Goal: Task Accomplishment & Management: Use online tool/utility

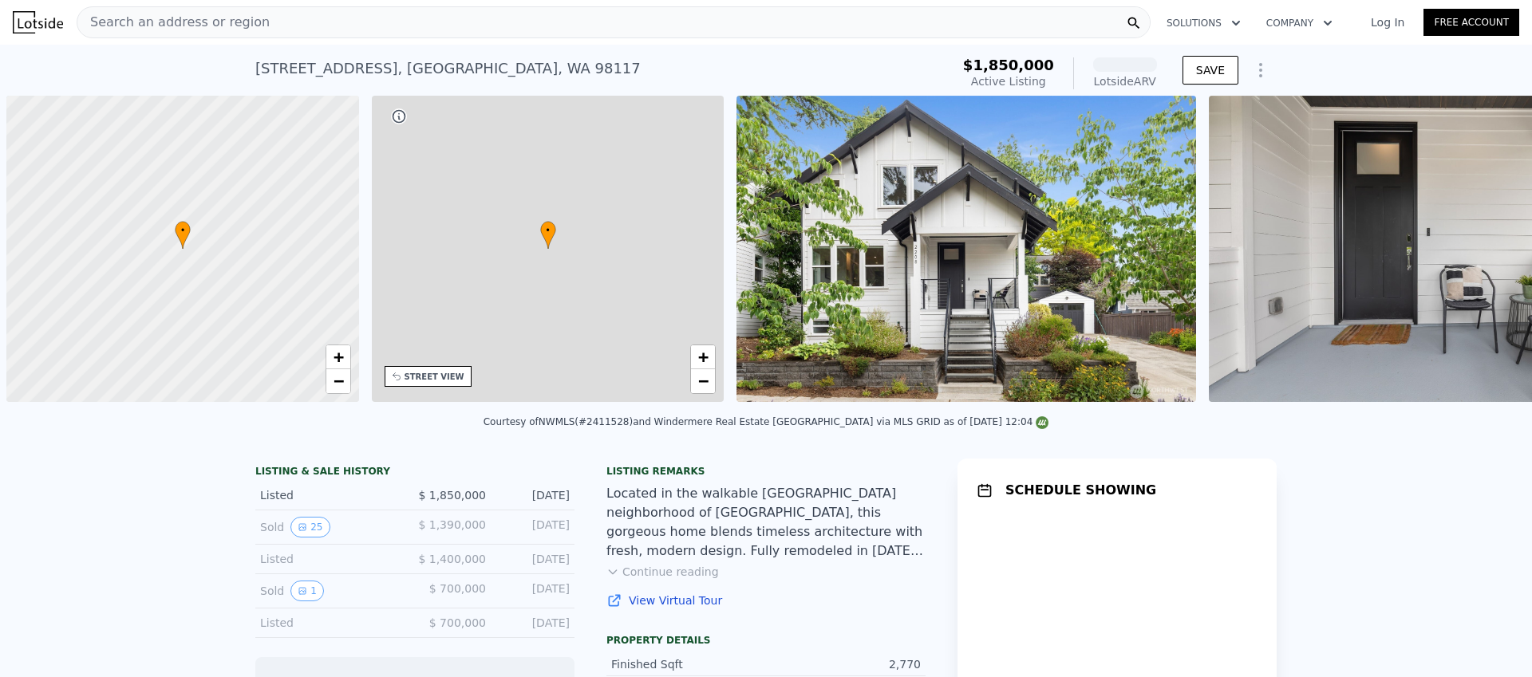
scroll to position [0, 6]
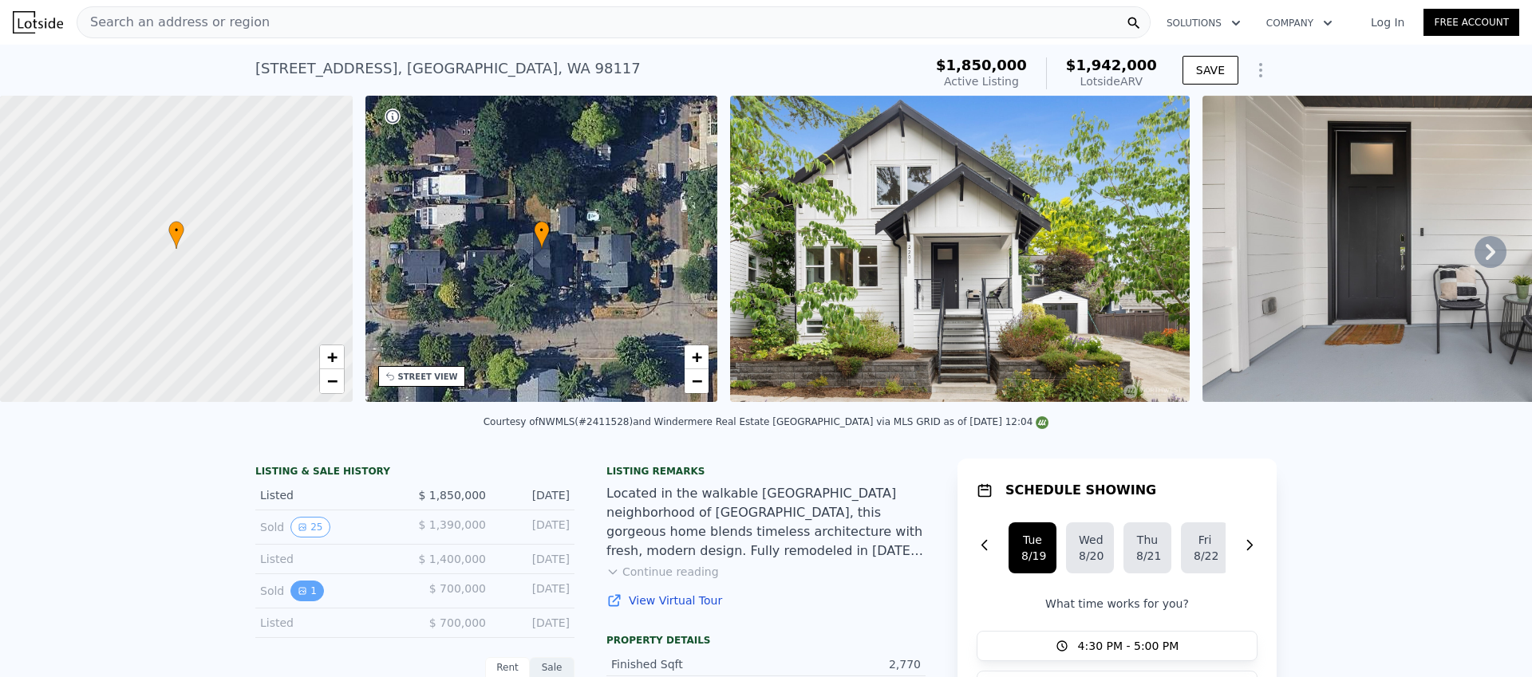
click at [302, 590] on icon "View historical data" at bounding box center [303, 592] width 10 height 10
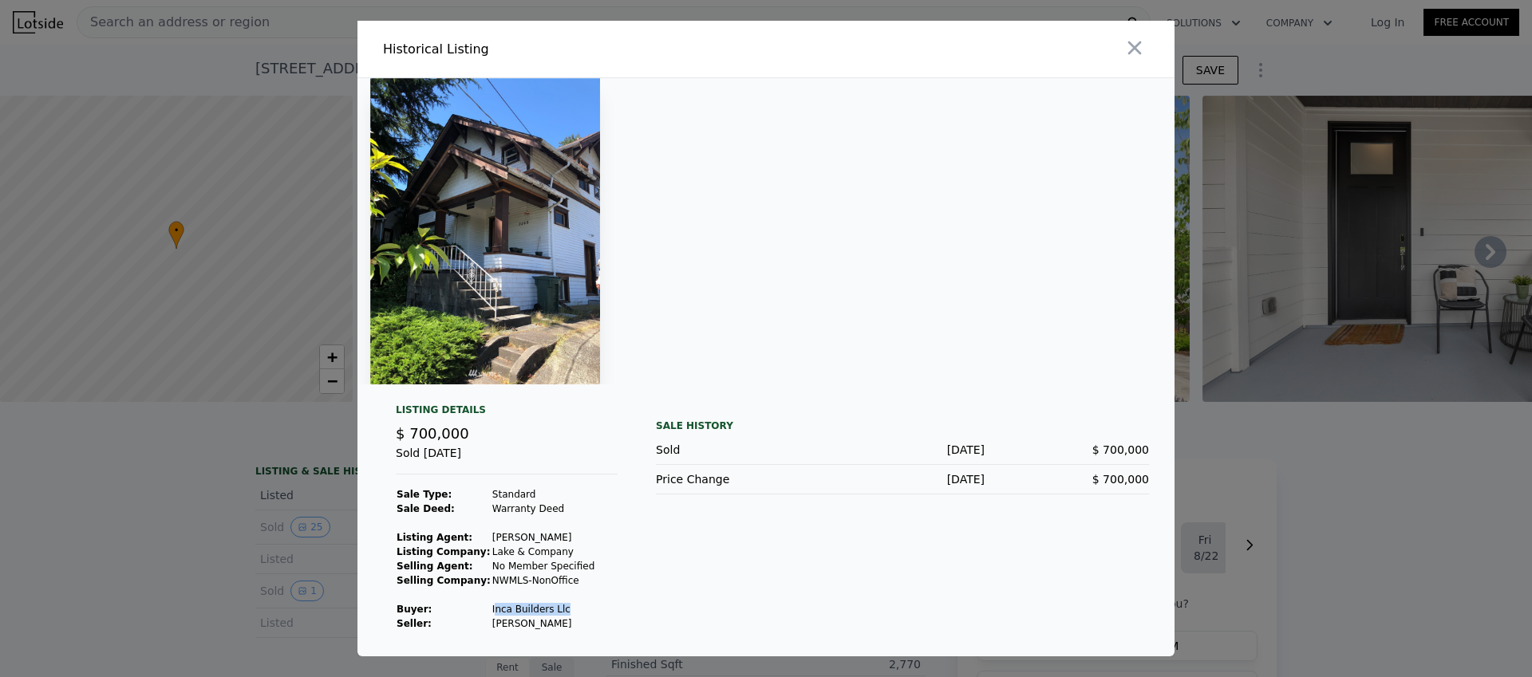
drag, startPoint x: 567, startPoint y: 608, endPoint x: 489, endPoint y: 606, distance: 78.2
click at [492, 606] on td "Inca Builders Llc" at bounding box center [544, 609] width 104 height 14
copy td "nca Builders Llc"
click at [199, 83] on div at bounding box center [766, 338] width 1532 height 677
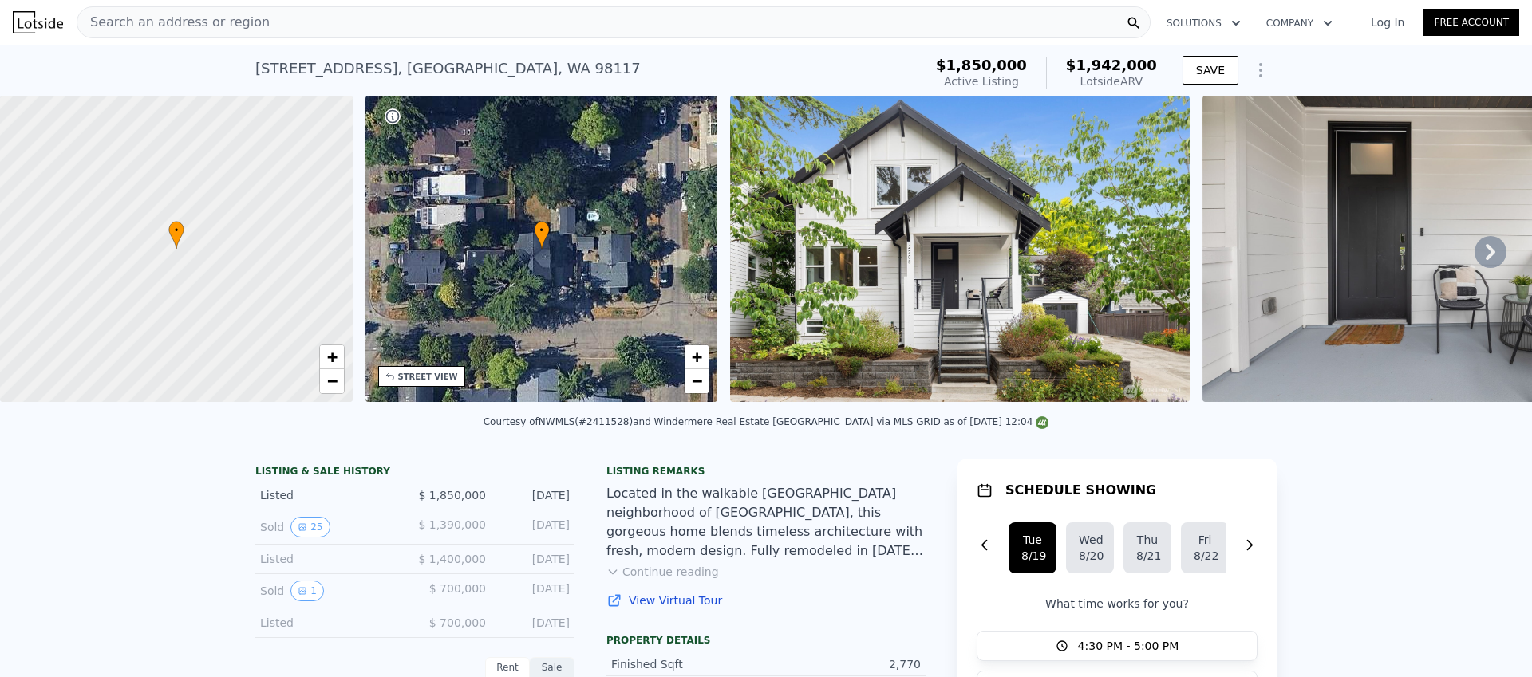
click at [196, 22] on span "Search an address or region" at bounding box center [173, 22] width 192 height 19
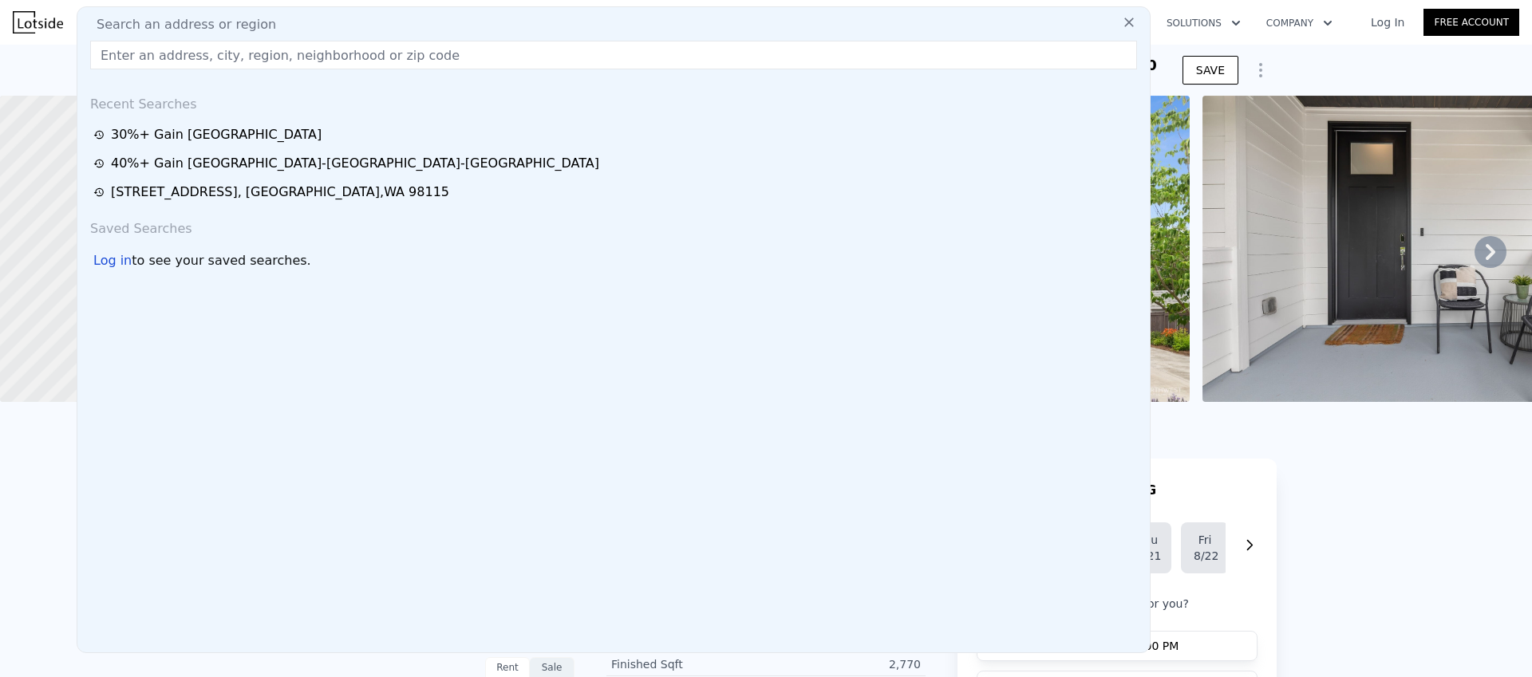
click at [133, 57] on input "text" at bounding box center [613, 55] width 1047 height 29
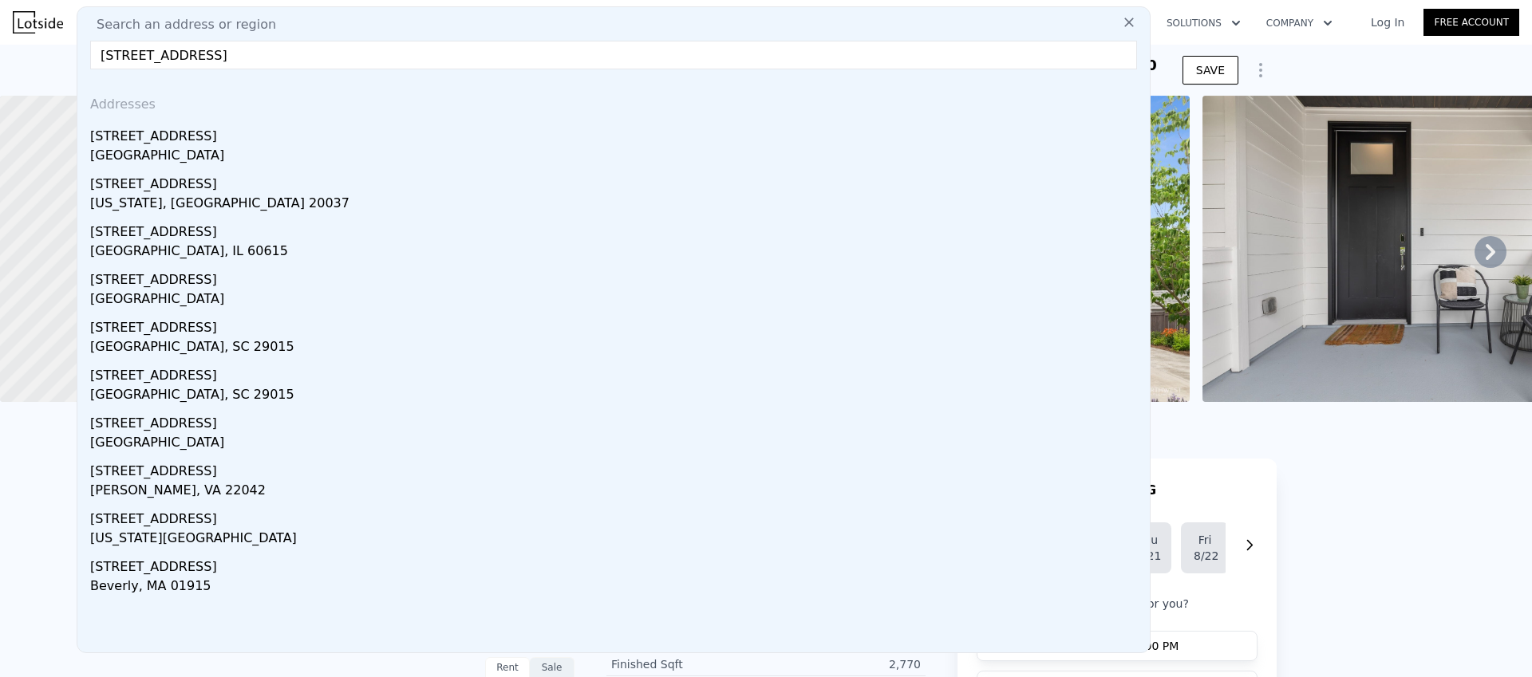
click at [117, 49] on input "[STREET_ADDRESS]" at bounding box center [613, 55] width 1047 height 29
type input "[STREET_ADDRESS]"
click at [200, 51] on input "[STREET_ADDRESS]" at bounding box center [613, 55] width 1047 height 29
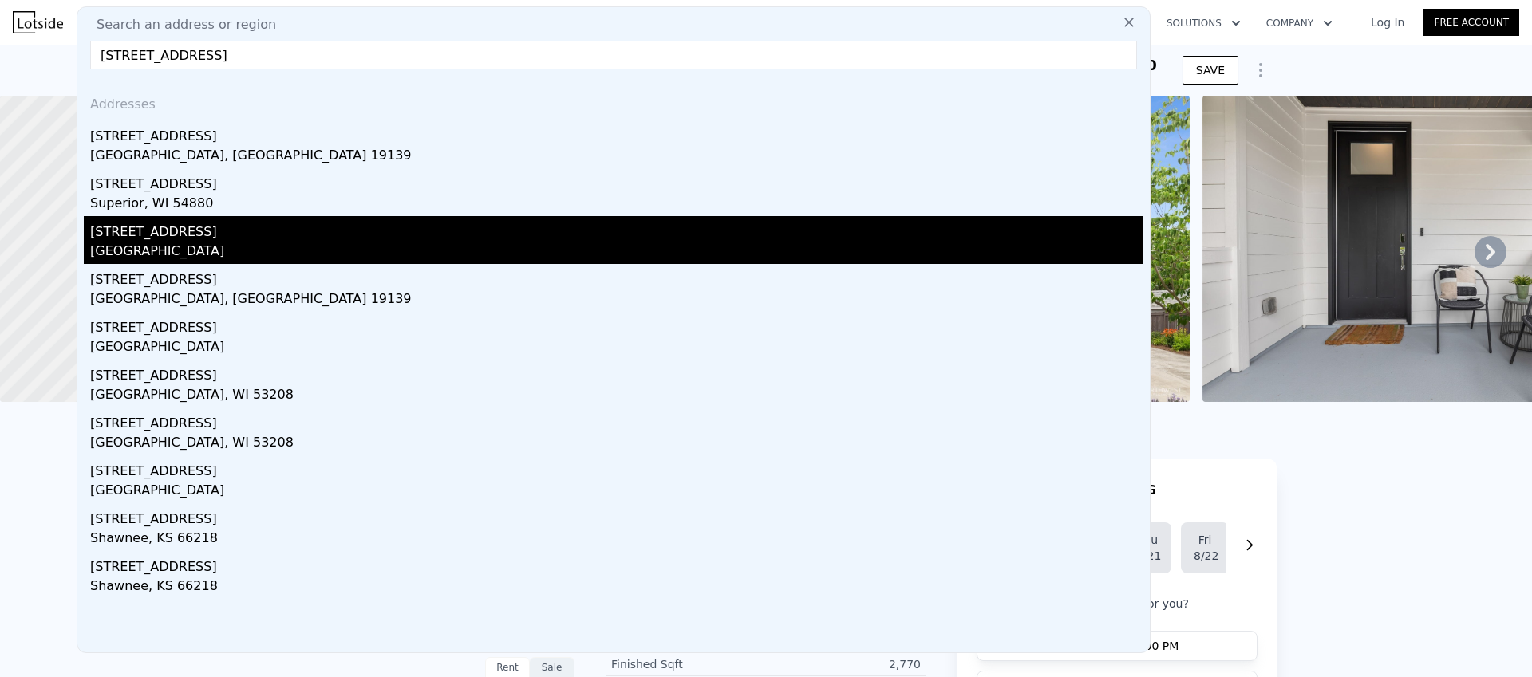
click at [142, 249] on div "[GEOGRAPHIC_DATA]" at bounding box center [616, 253] width 1053 height 22
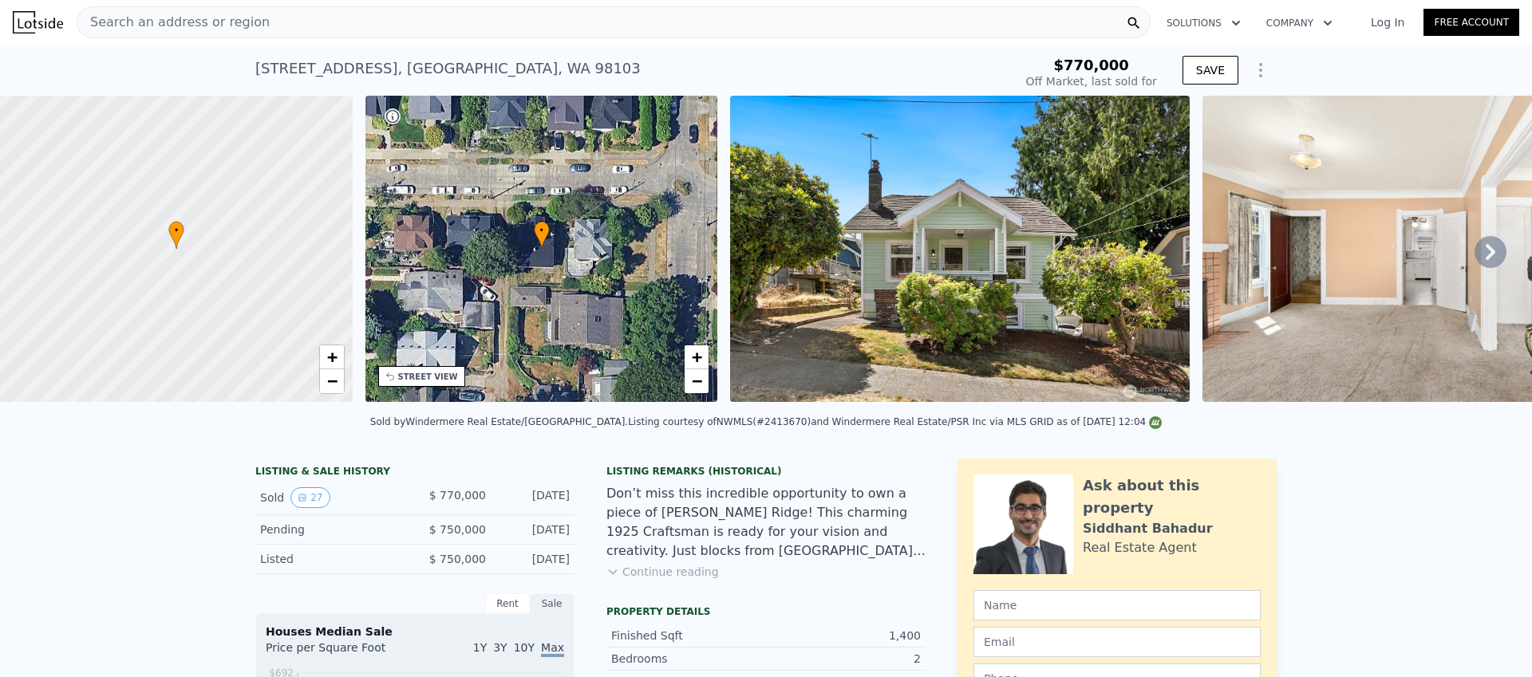
click at [1253, 65] on icon "Show Options" at bounding box center [1260, 70] width 19 height 19
click at [1150, 116] on div "Edit Structure" at bounding box center [1187, 112] width 179 height 32
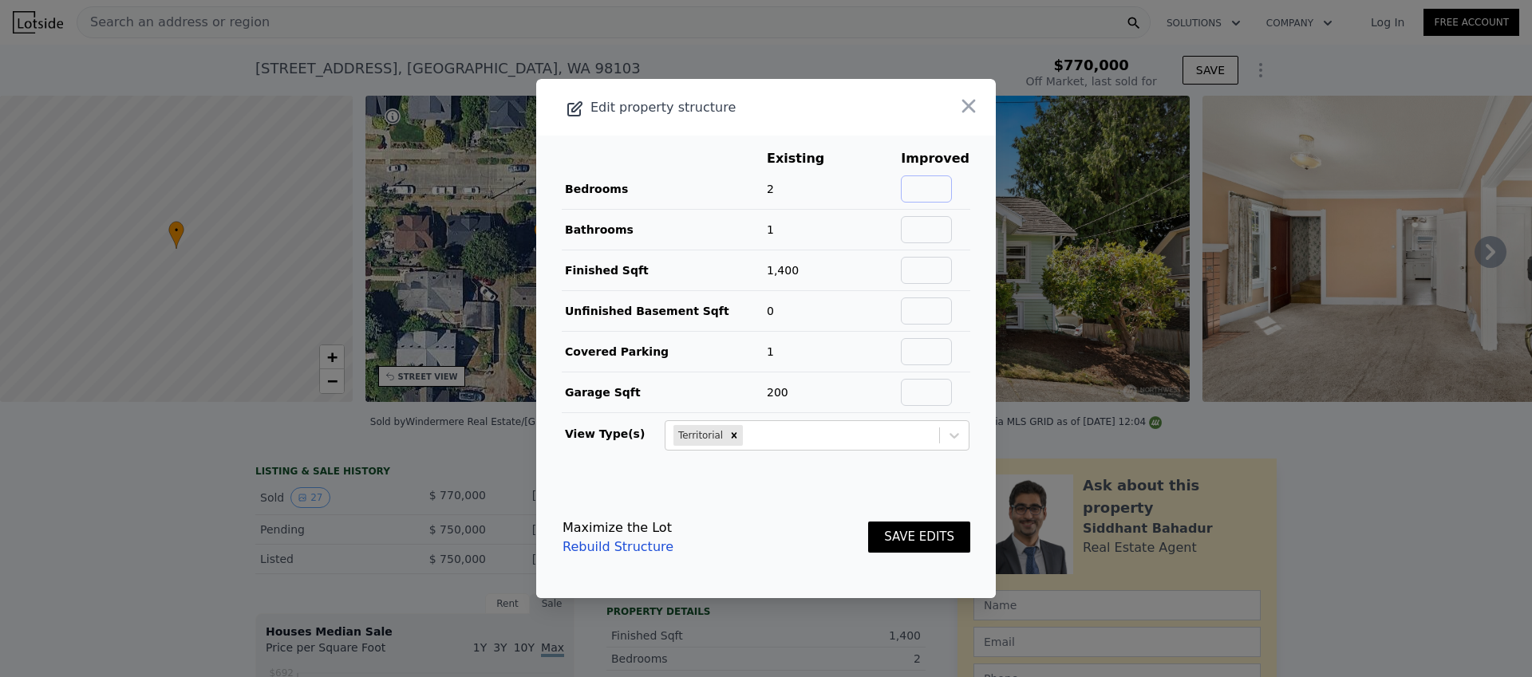
click at [934, 186] on input "text" at bounding box center [926, 189] width 51 height 27
type input "4"
click at [927, 233] on input "text" at bounding box center [926, 229] width 51 height 27
click at [946, 235] on input "text" at bounding box center [926, 229] width 51 height 27
type input "3.25"
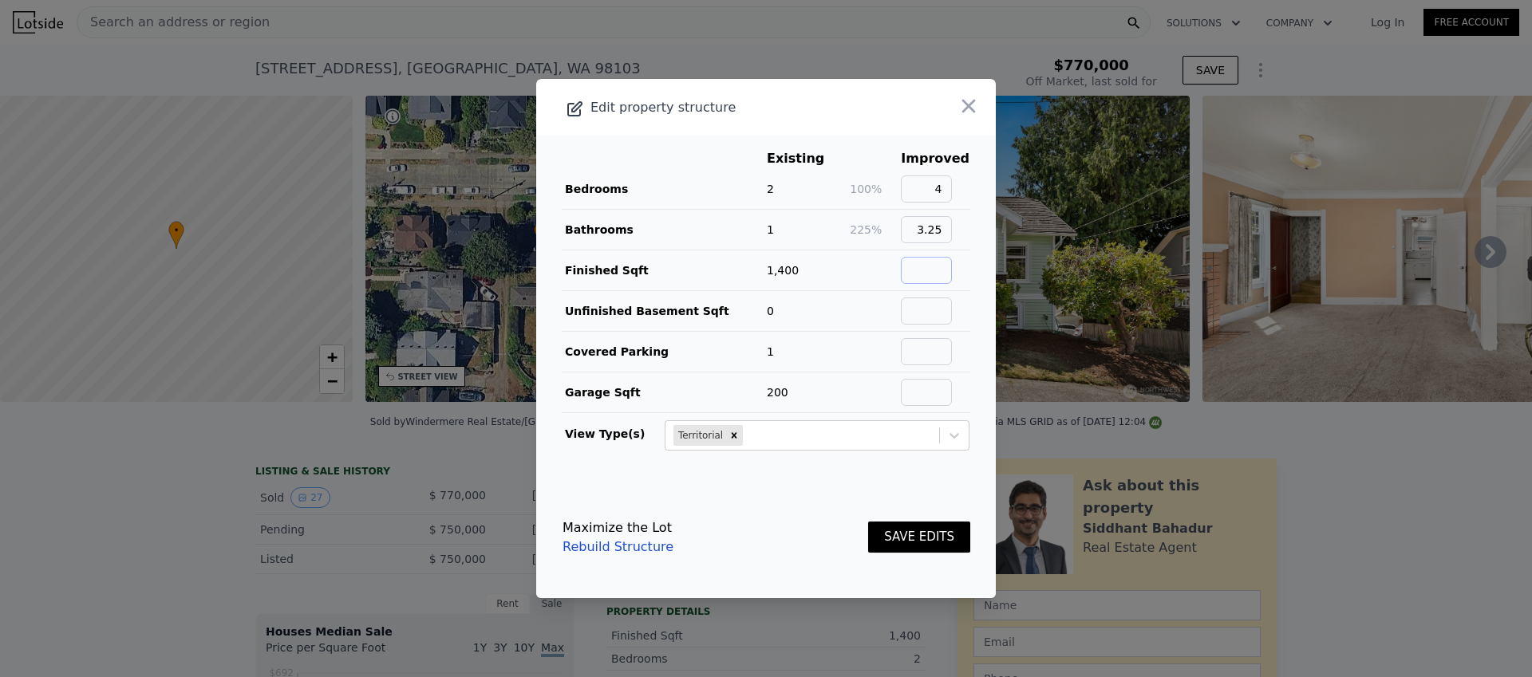
click at [945, 264] on input "text" at bounding box center [926, 270] width 51 height 27
click at [766, 484] on footer "Maximize the Lot Rebuild Structure SAVE EDITS" at bounding box center [766, 537] width 460 height 121
click at [936, 272] on input "text" at bounding box center [926, 270] width 51 height 27
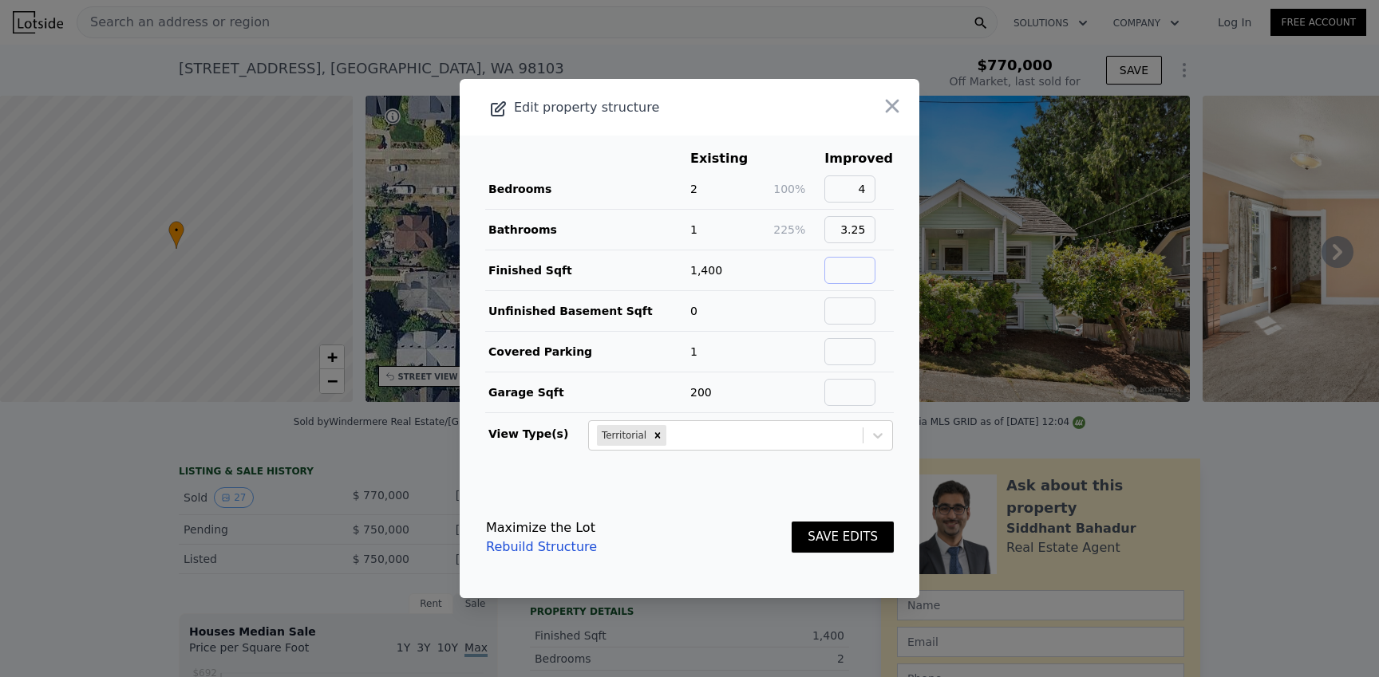
click at [856, 273] on input "text" at bounding box center [849, 270] width 51 height 27
type input "2230"
click at [840, 542] on button "SAVE EDITS" at bounding box center [843, 537] width 102 height 31
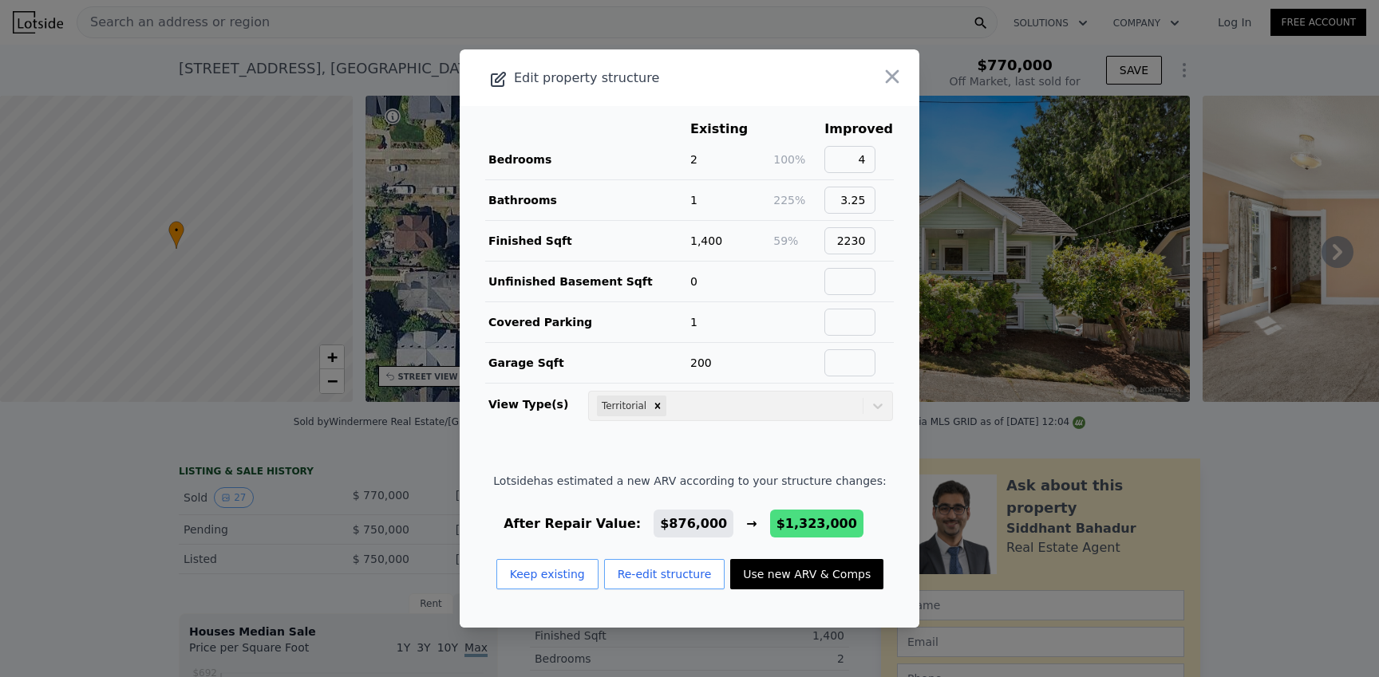
click at [768, 579] on button "Use new ARV & Comps" at bounding box center [806, 574] width 153 height 30
type input "3"
type input "2.75"
type input "1600"
type input "2688"
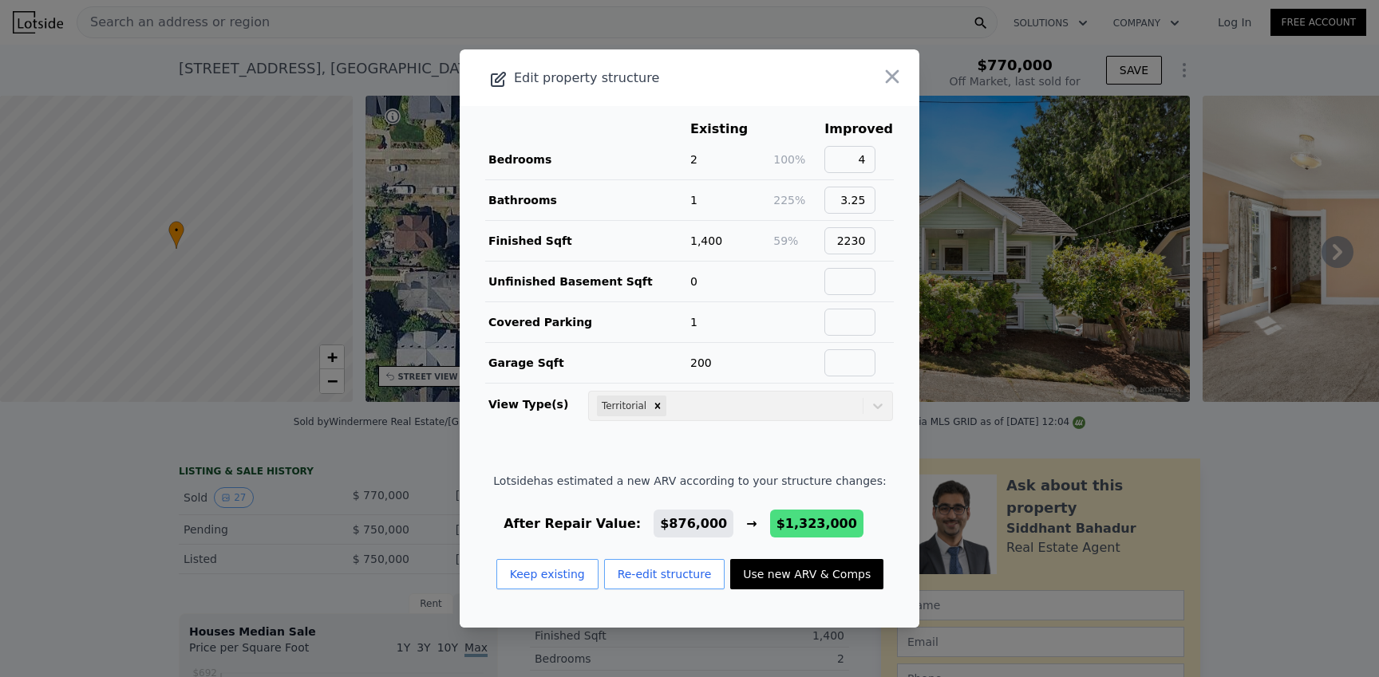
type input "2500"
checkbox input "false"
checkbox input "true"
type input "$ 1,323,000"
type input "$ 391,169"
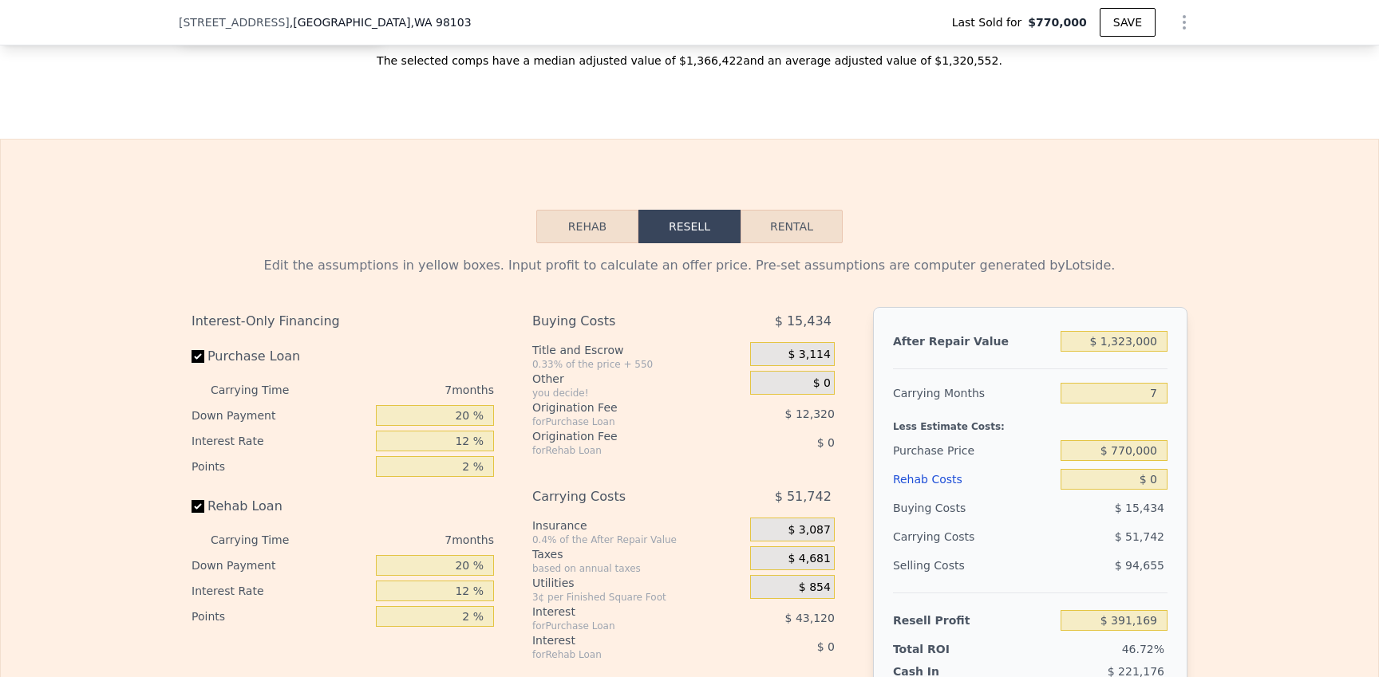
scroll to position [2450, 0]
click at [1155, 389] on input "7" at bounding box center [1114, 391] width 107 height 21
type input "9"
type input "$ 376,386"
type input "9"
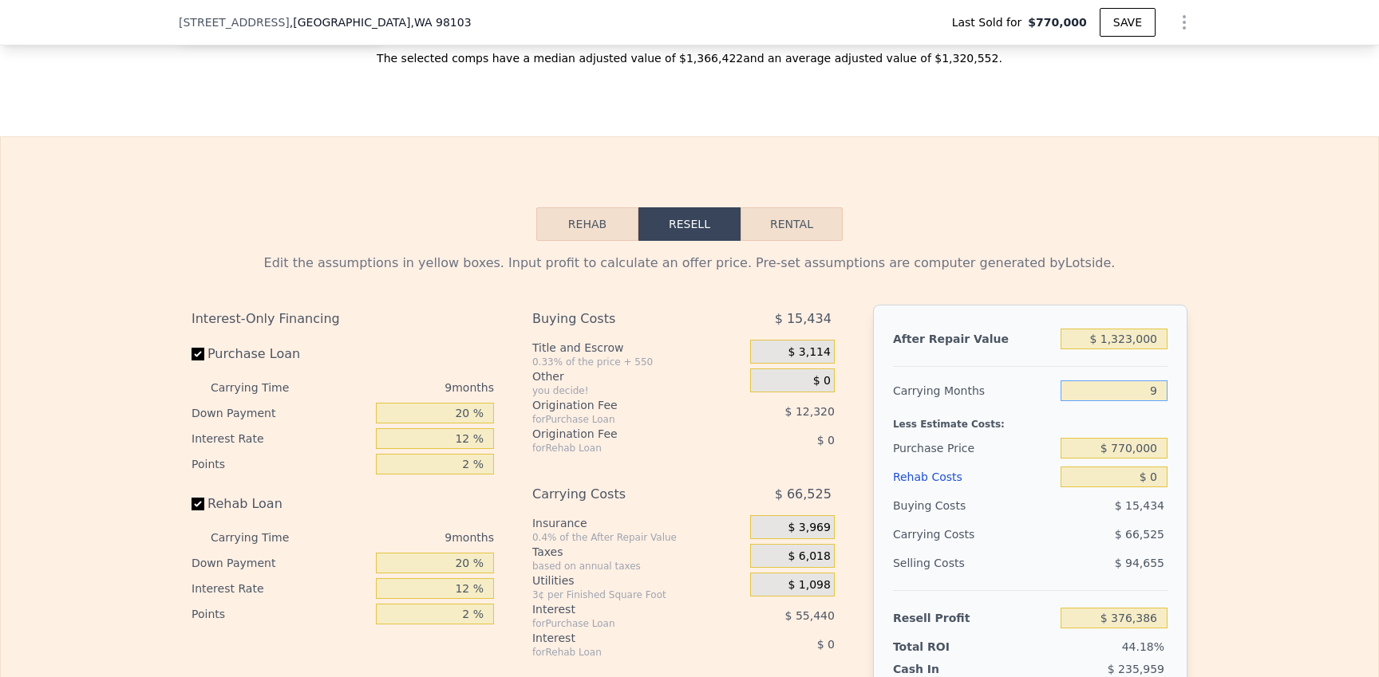
scroll to position [2470, 0]
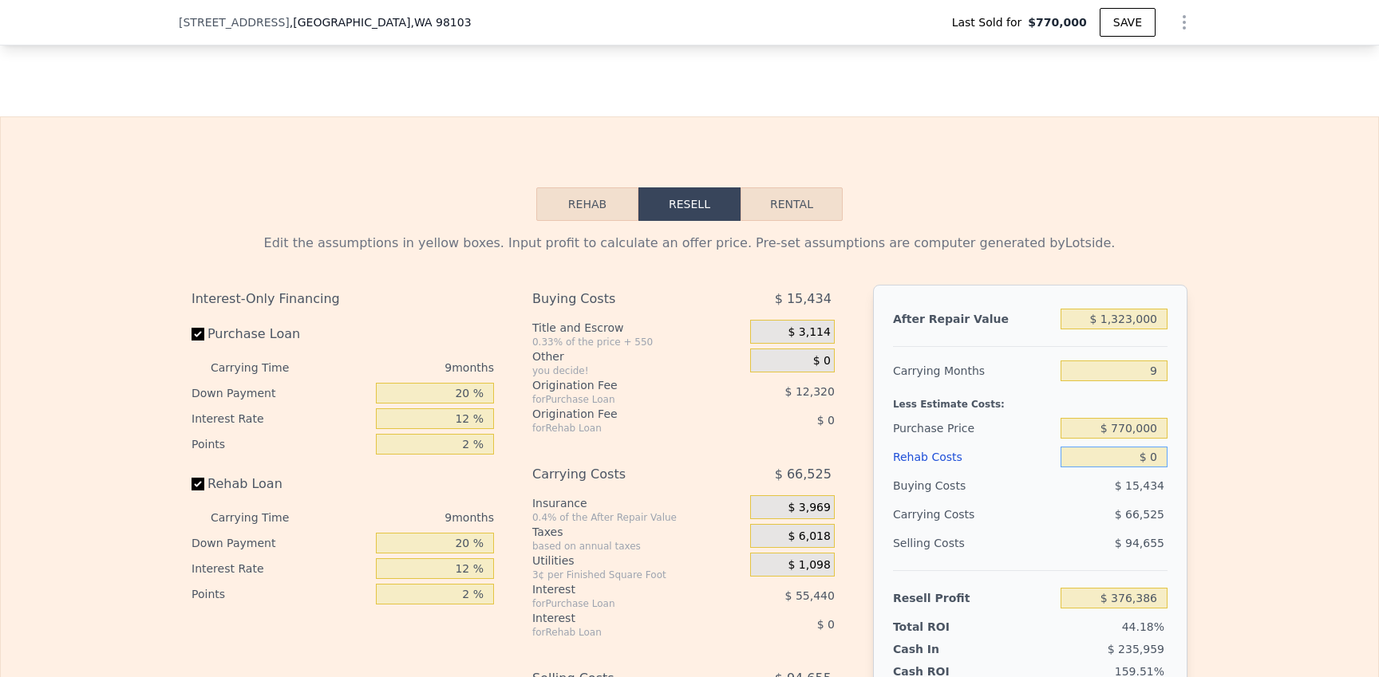
click at [1158, 454] on input "$ 0" at bounding box center [1114, 457] width 107 height 21
type input "$ 25"
type input "$ 376,361"
type input "$ 250"
type input "$ 376,114"
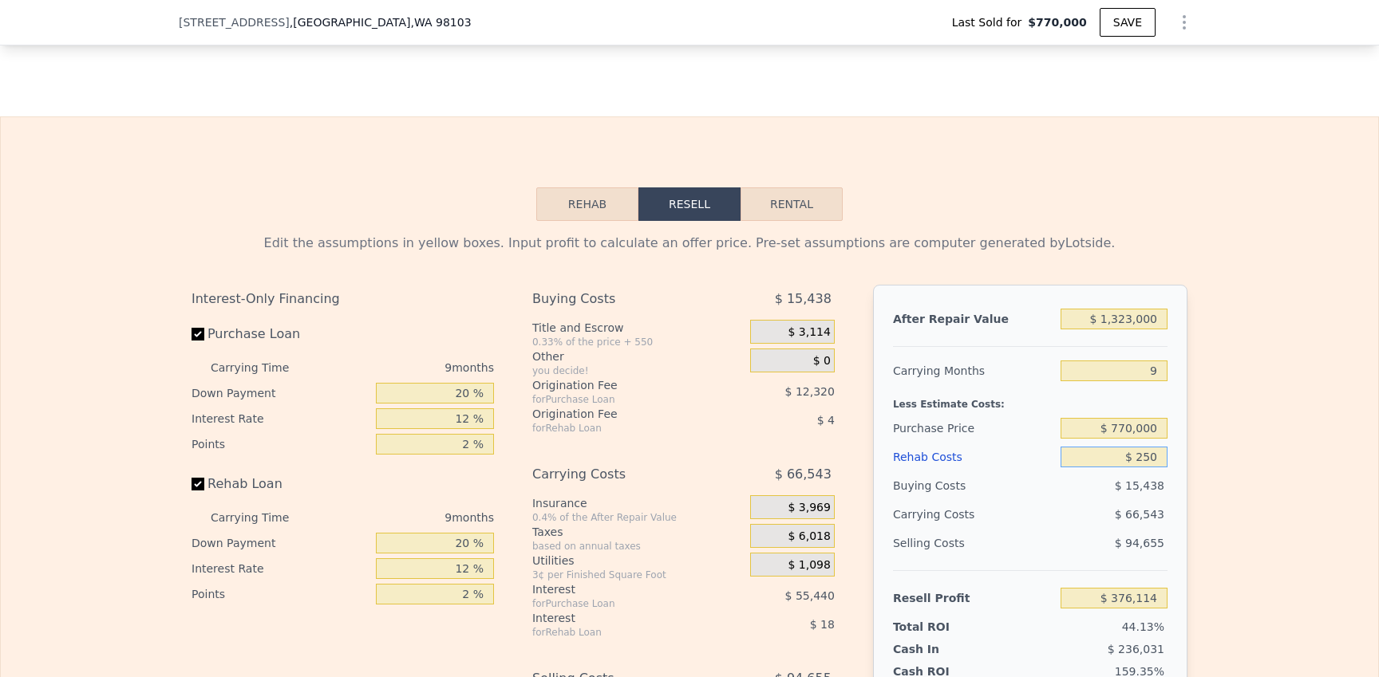
type input "$ 2,500"
type input "$ 373,666"
type input "$ 250"
type input "$ 376,114"
type input "$ 25"
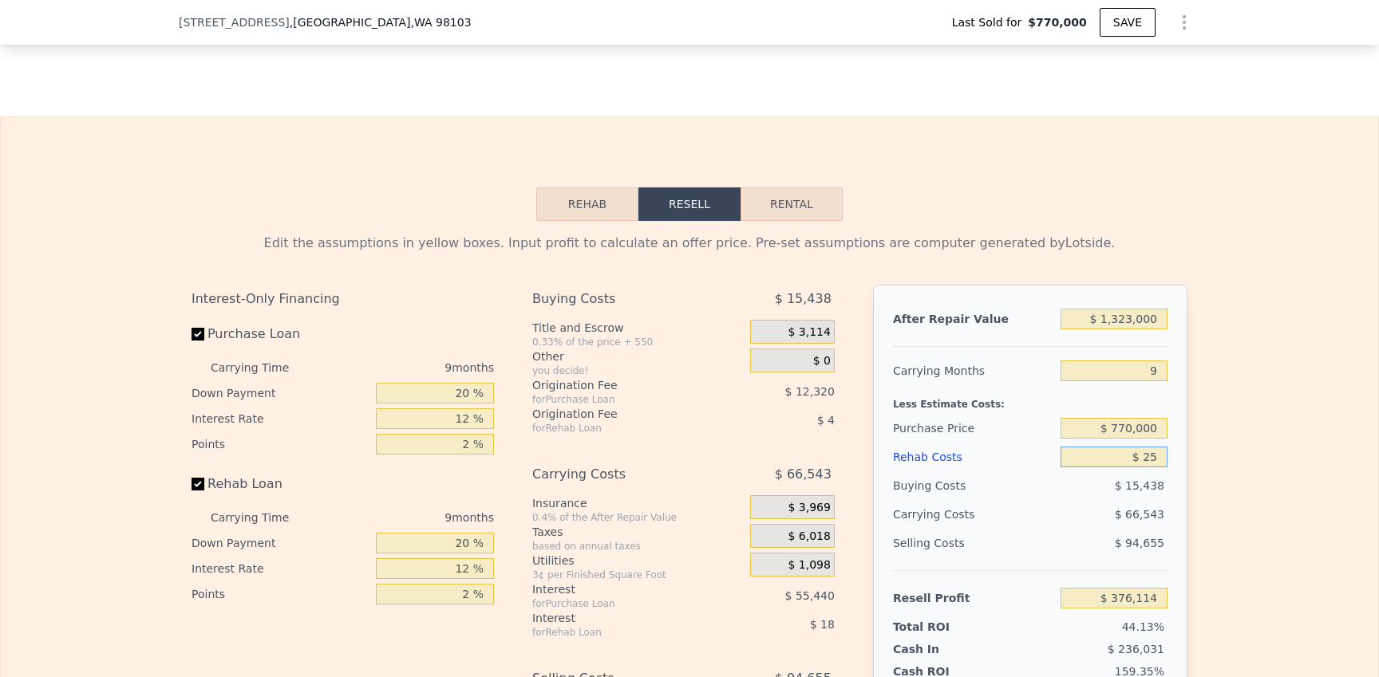
type input "$ 376,361"
type input "$ 2"
type input "$ 376,384"
type input "$ 30"
type input "$ 376,356"
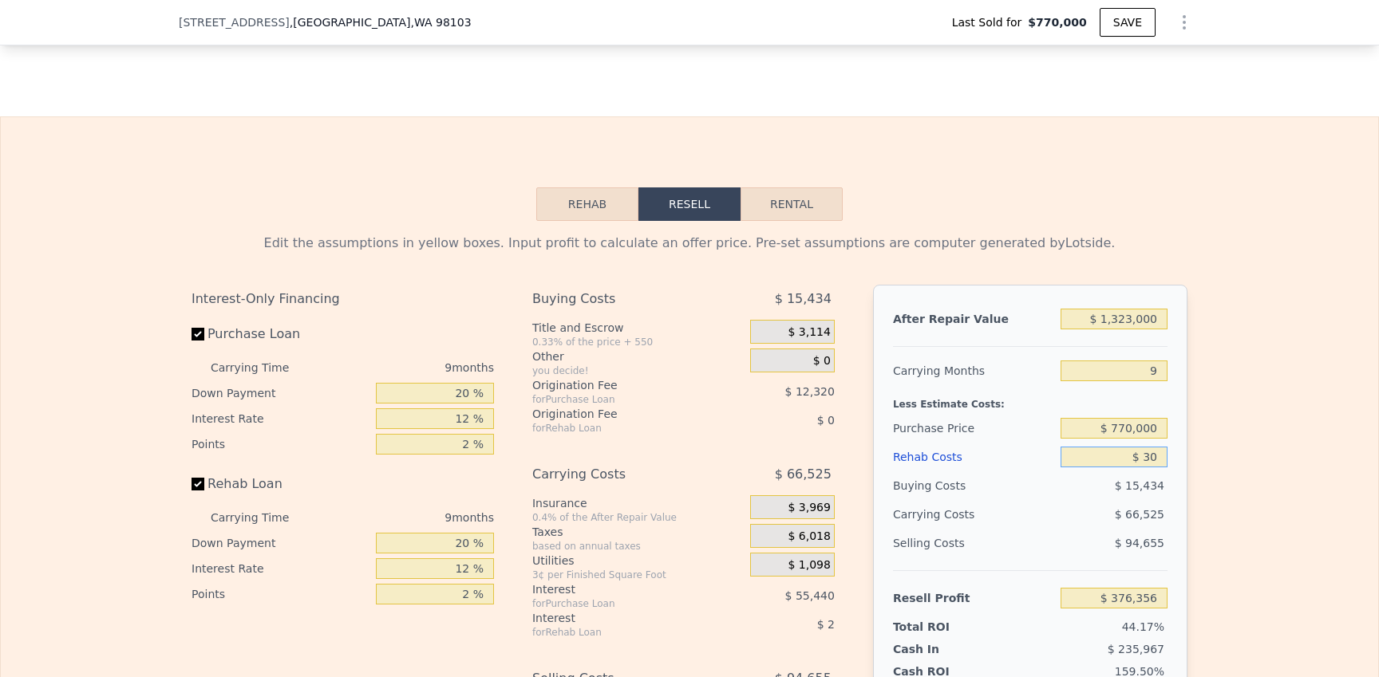
type input "$ 300"
type input "$ 376,063"
type input "$ 3,000"
type input "$ 373,122"
type input "$ 30,000"
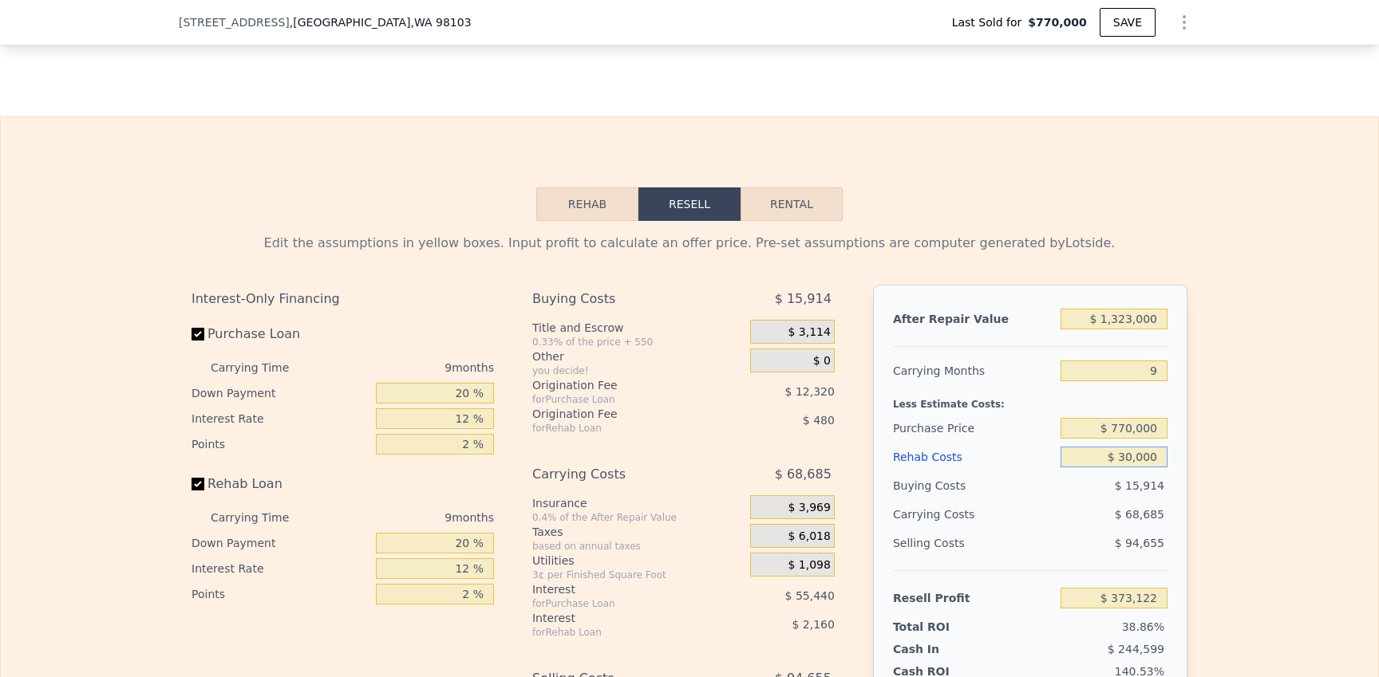
type input "$ 343,746"
type input "$ 300,000"
type input "$ 49,986"
type input "$ 30,000"
type input "$ 343,746"
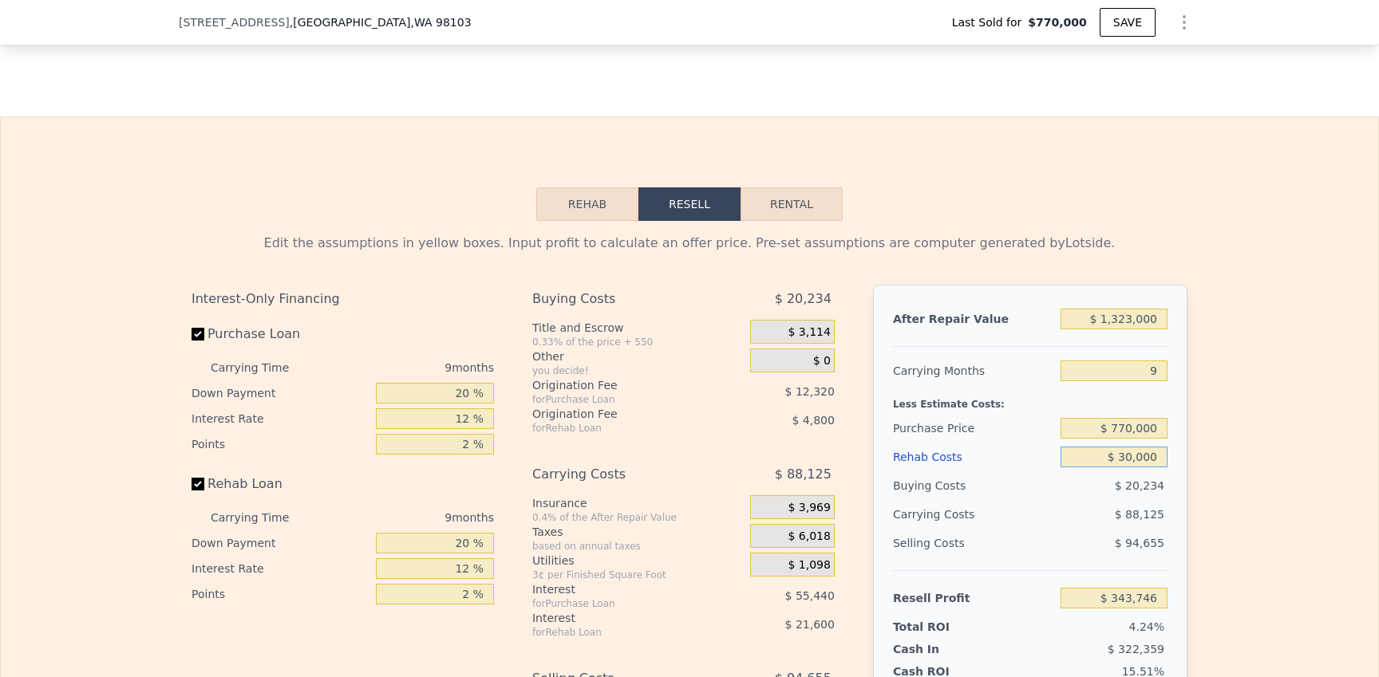
type input "$ 3,000"
type input "$ 373,122"
type input "$ 300"
type input "$ 376,063"
type input "$ 30"
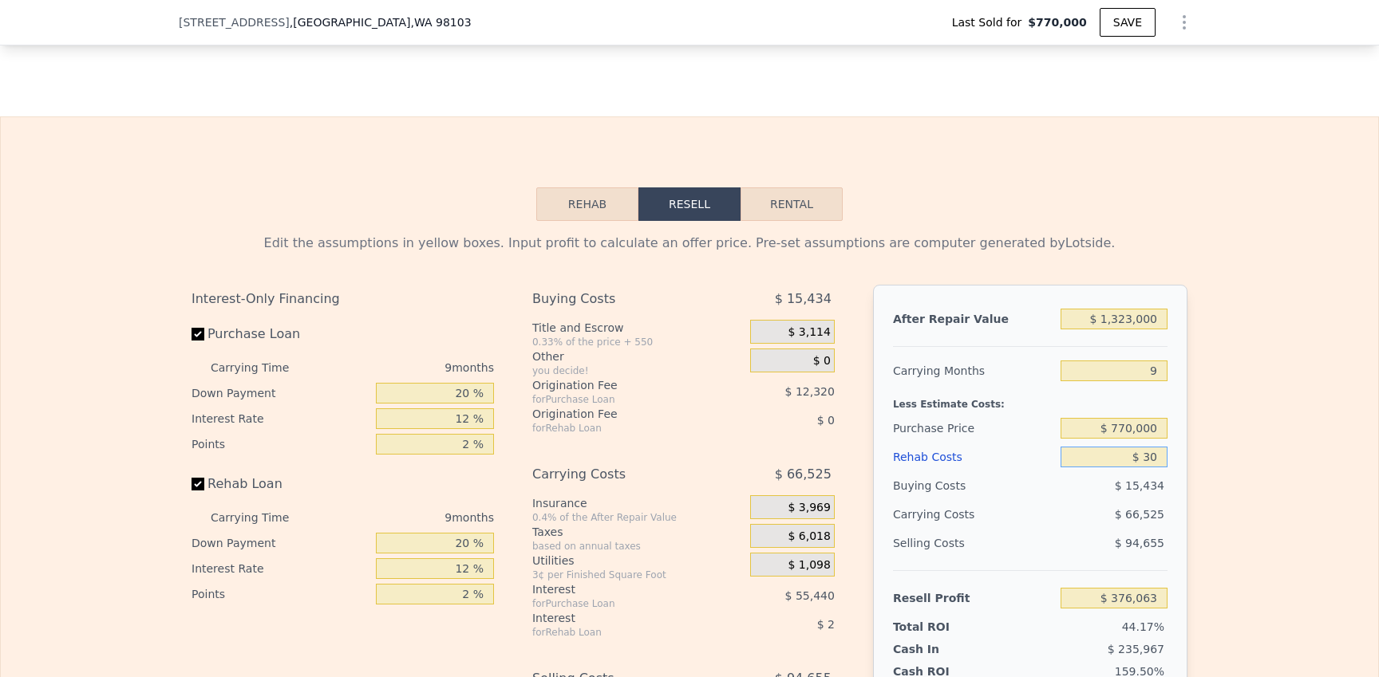
type input "$ 376,356"
type input "$ 3"
type input "$ 376,383"
type input "$ 2"
type input "$ 376,384"
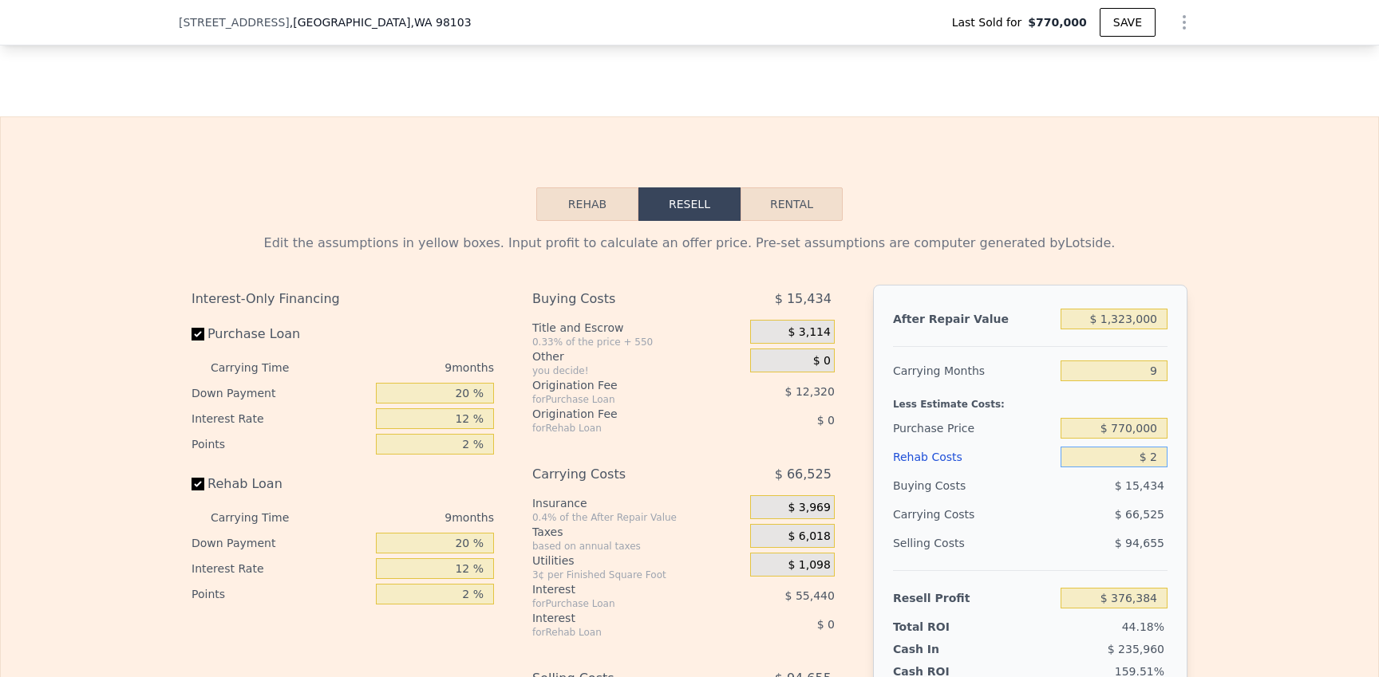
type input "$ 25"
type input "$ 376,361"
type input "$ 250"
type input "$ 376,114"
type input "$ 2,500"
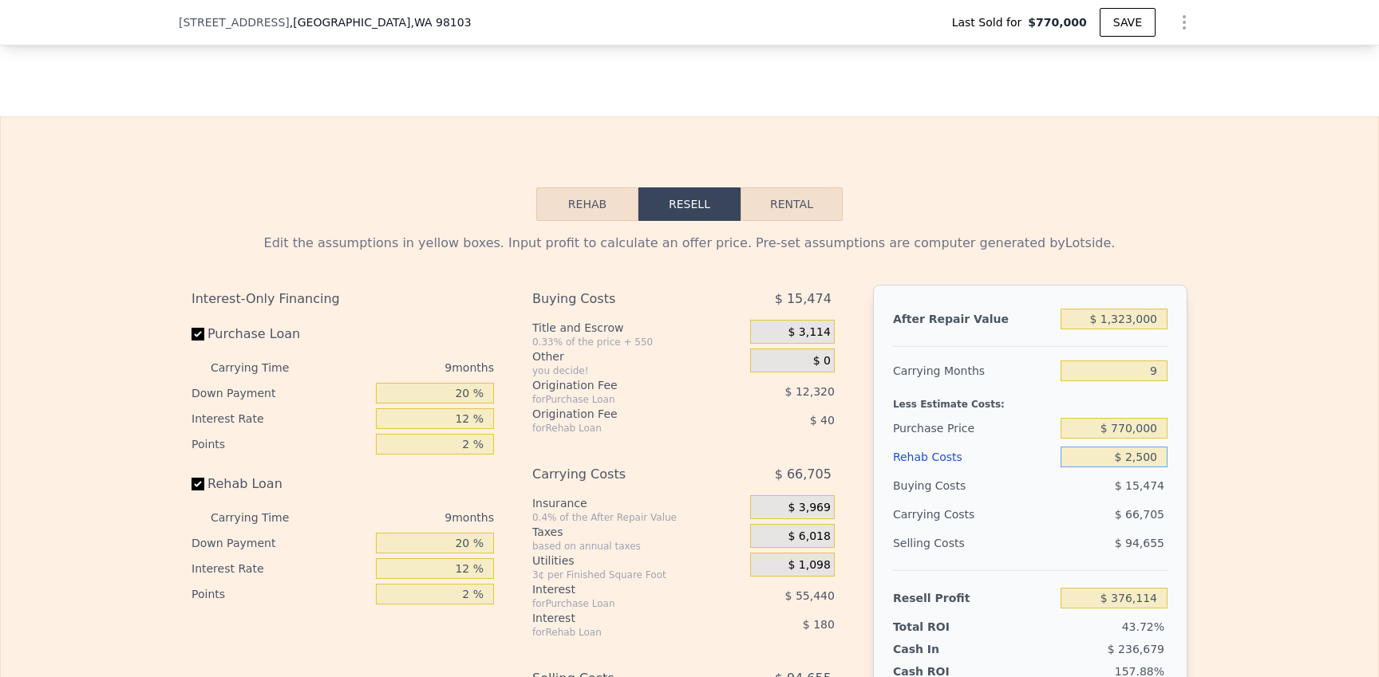
type input "$ 373,666"
type input "$ 25,000"
type input "$ 349,186"
type input "$ 250,000"
type input "$ 104,386"
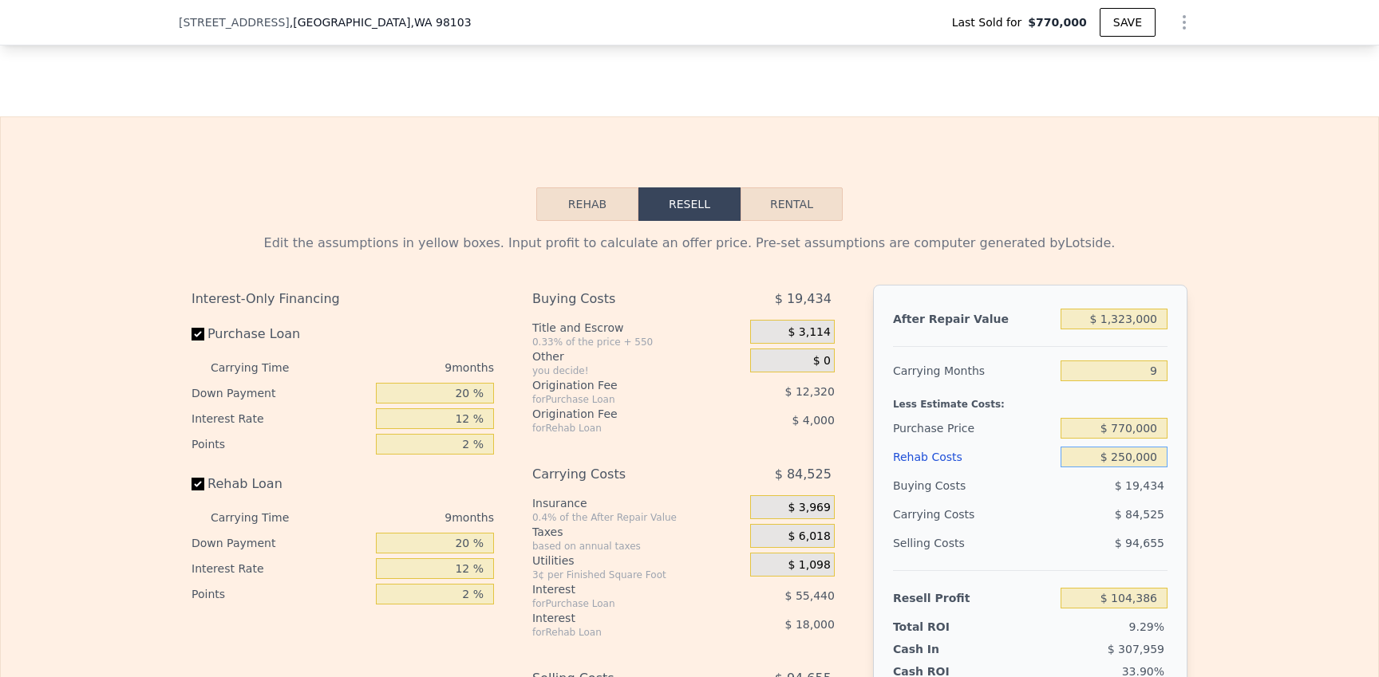
type input "$ 2,500,000"
type input "-$ 2,343,614"
type input "$ 250,000"
type input "$ 104,386"
type input "$ 250,000"
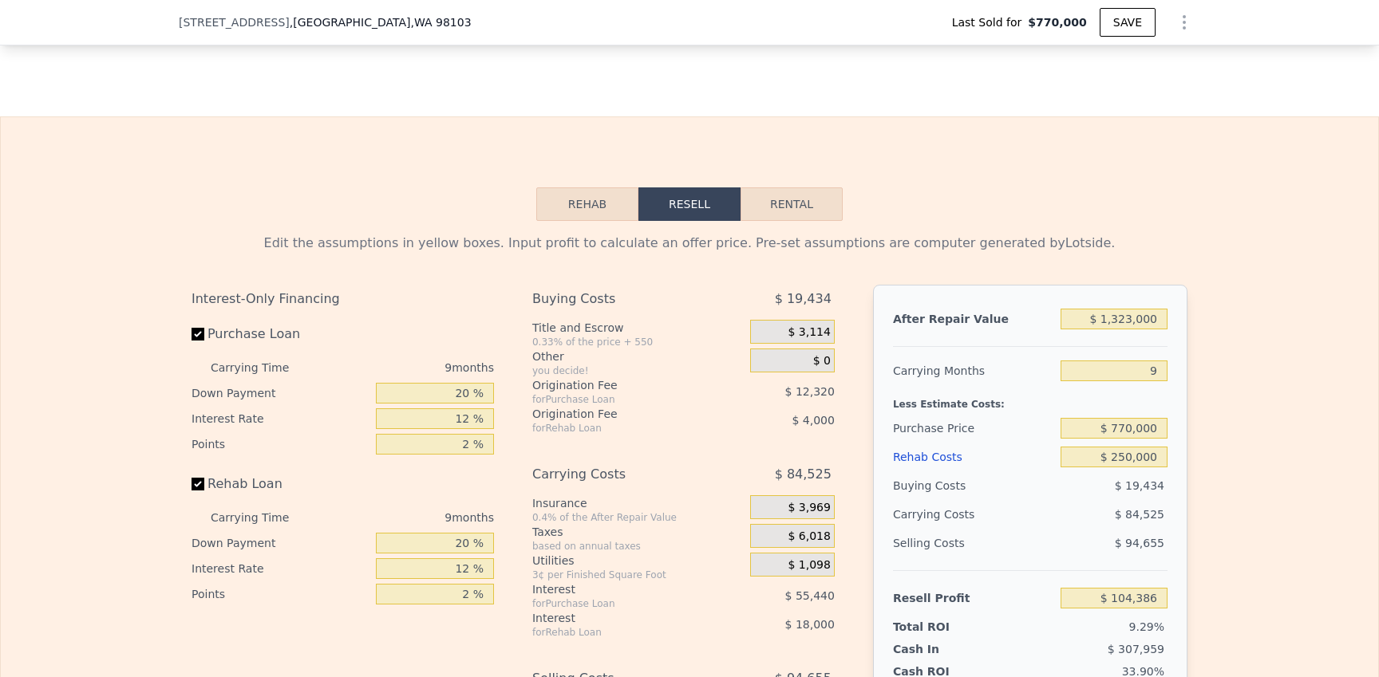
click at [1233, 476] on div "Edit the assumptions in yellow boxes. Input profit to calculate an offer price.…" at bounding box center [689, 518] width 1377 height 594
click at [1173, 500] on div "After Repair Value $ 1,323,000 Carrying Months 9 Less Estimate Costs: Purchase …" at bounding box center [1030, 507] width 314 height 444
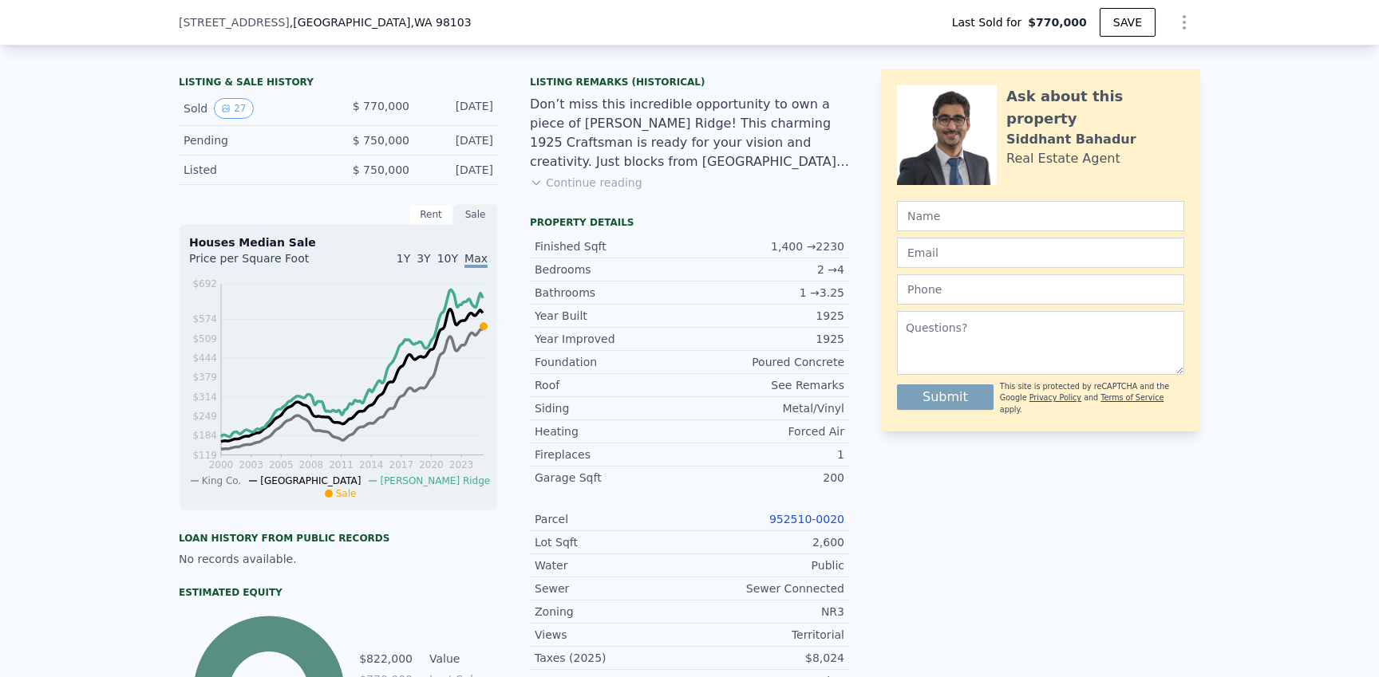
scroll to position [366, 0]
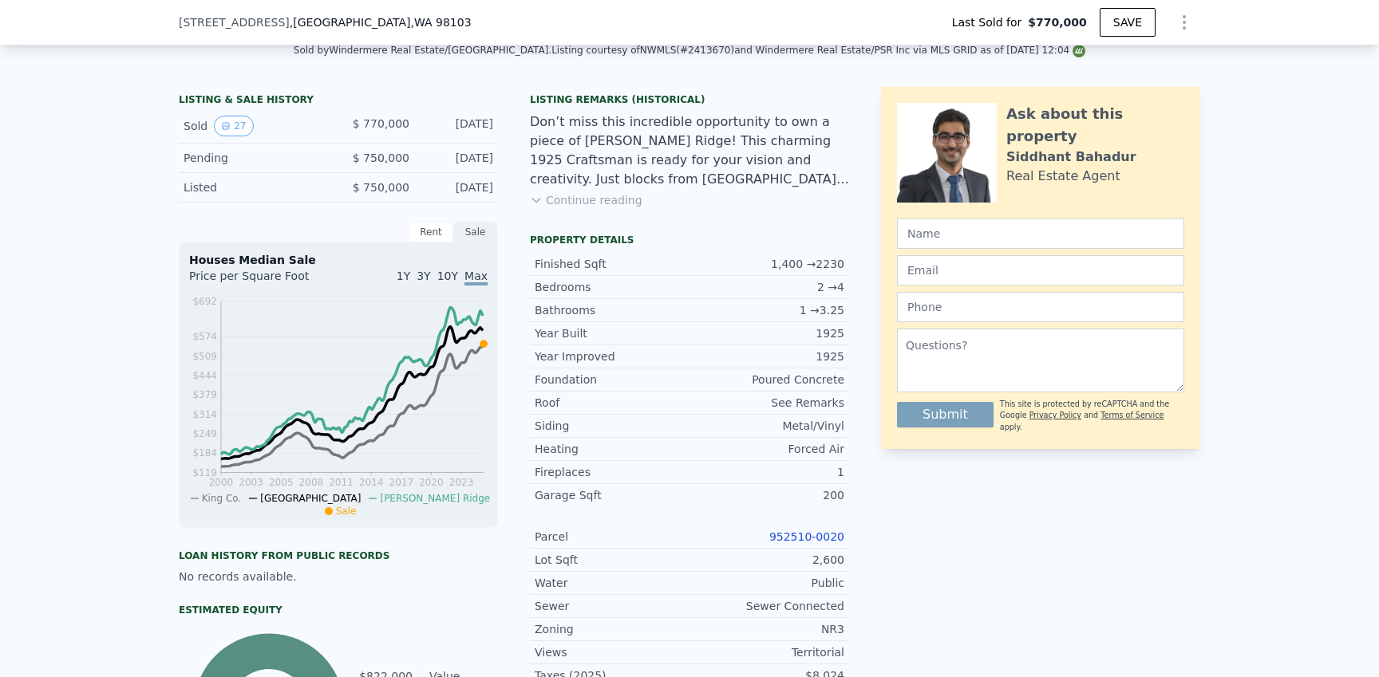
click at [571, 199] on button "Continue reading" at bounding box center [586, 200] width 113 height 16
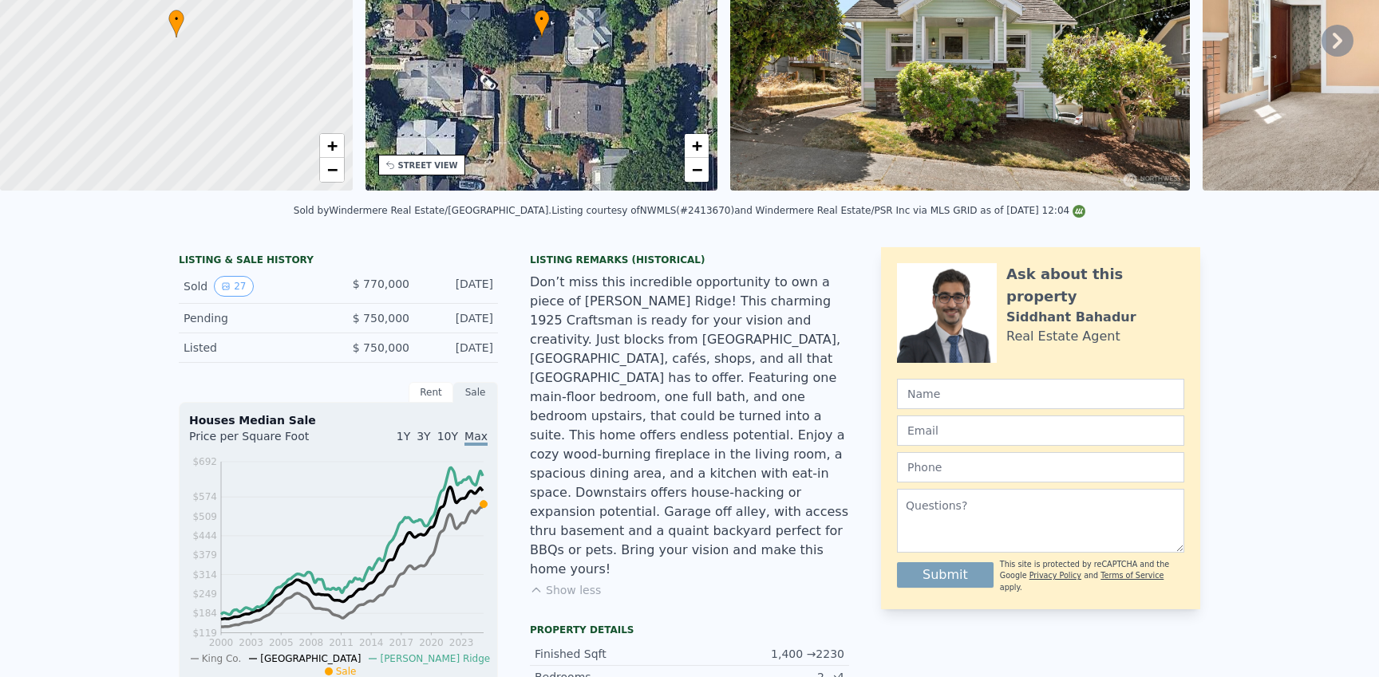
scroll to position [0, 0]
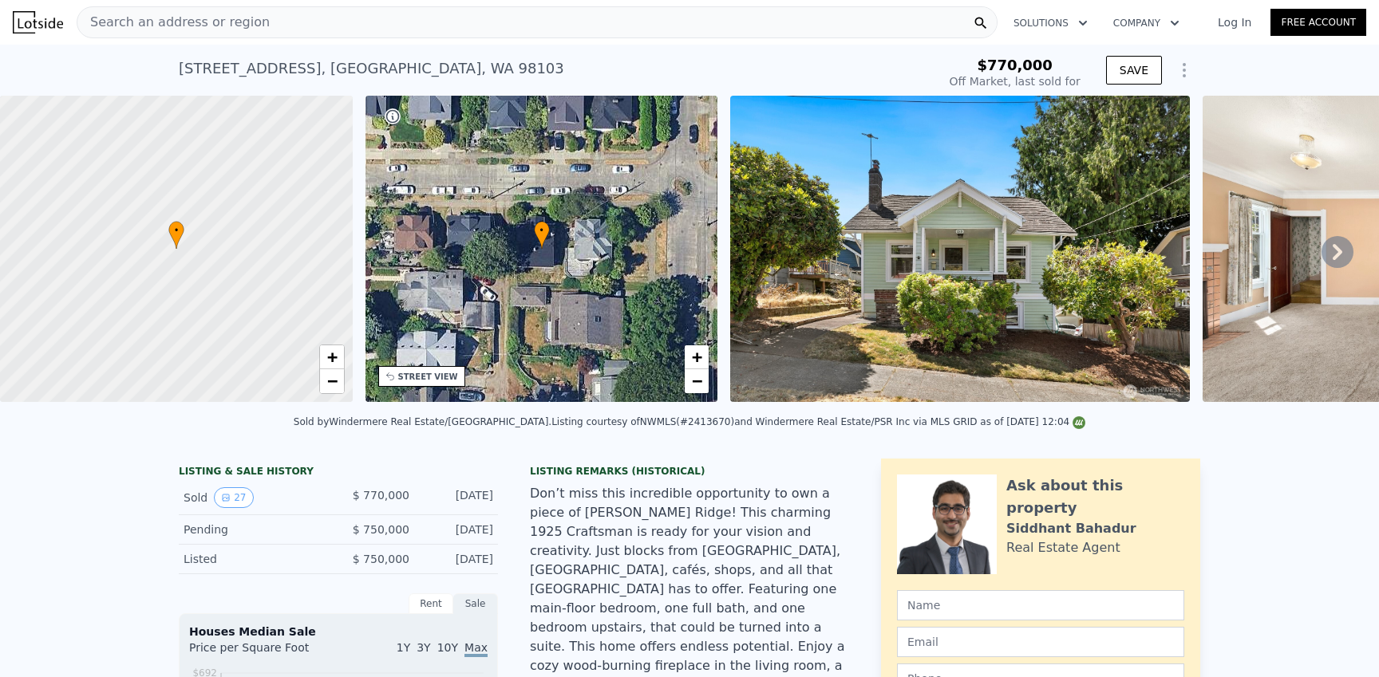
click at [275, 22] on div "Search an address or region" at bounding box center [537, 22] width 921 height 32
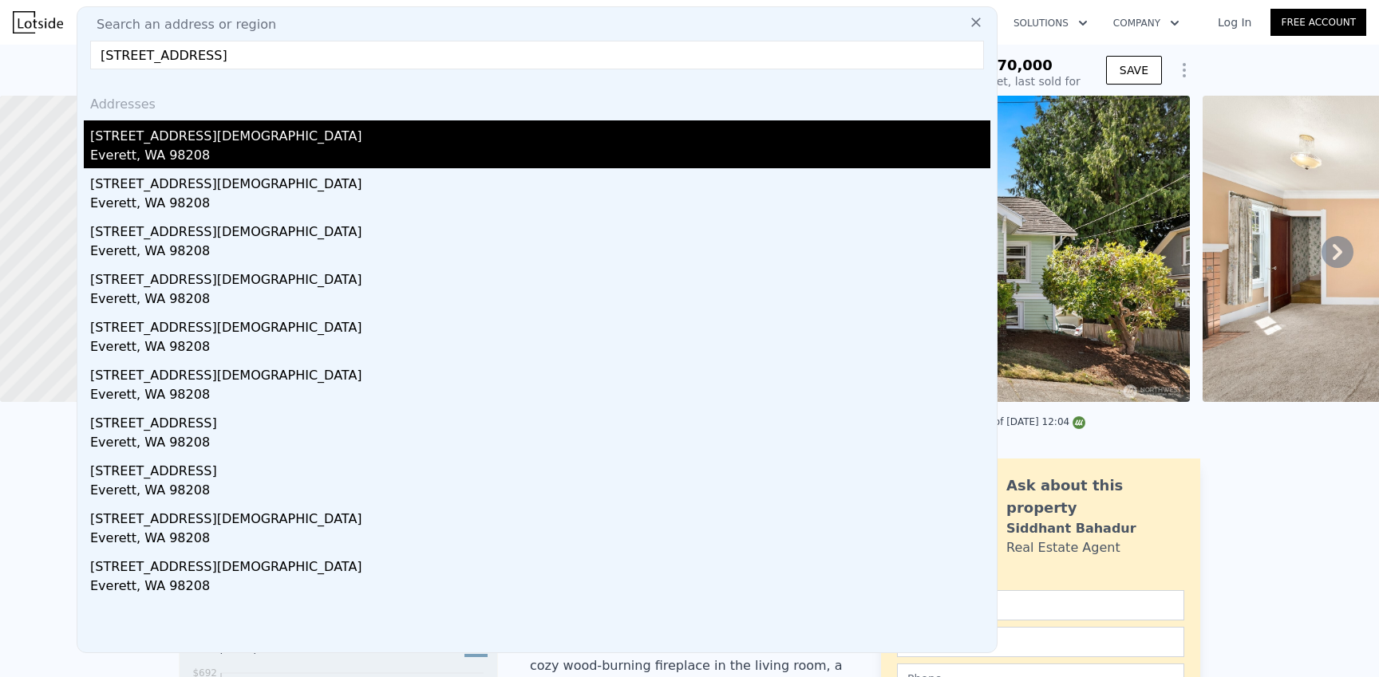
type input "[STREET_ADDRESS]"
click at [294, 132] on div "[STREET_ADDRESS][DEMOGRAPHIC_DATA]" at bounding box center [540, 133] width 900 height 26
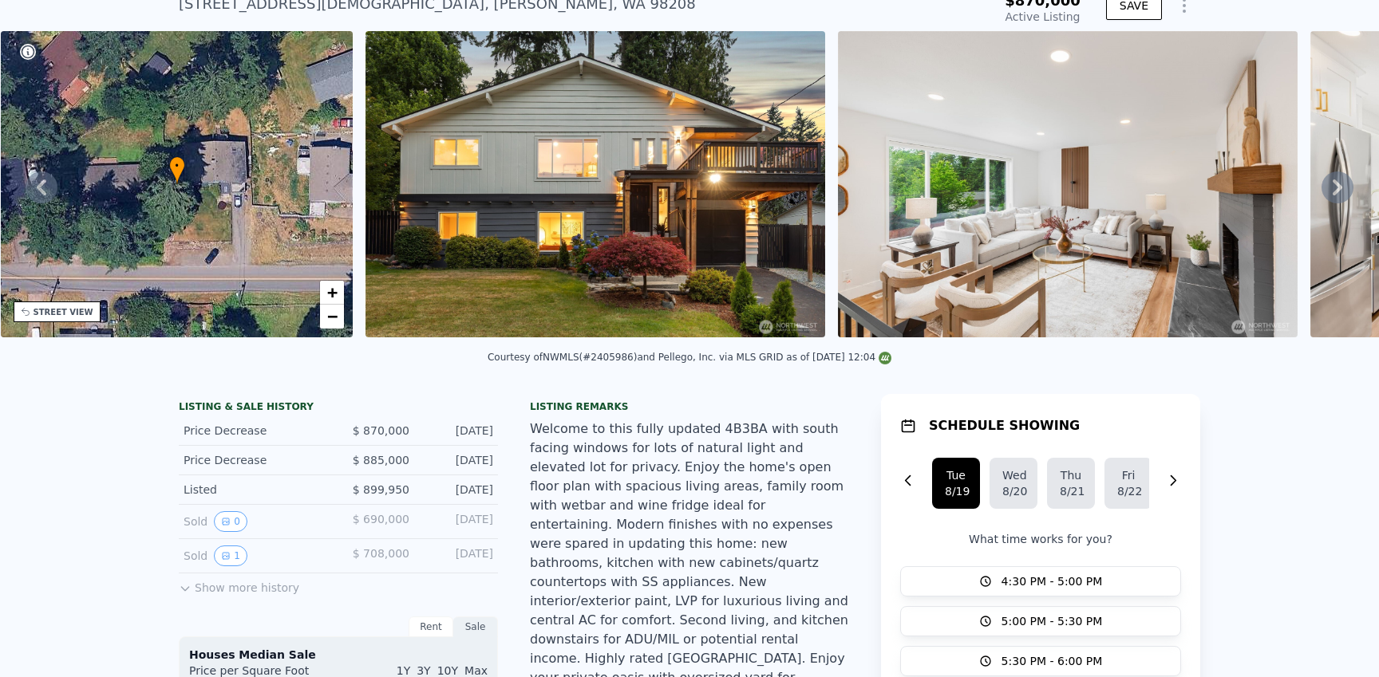
scroll to position [70, 0]
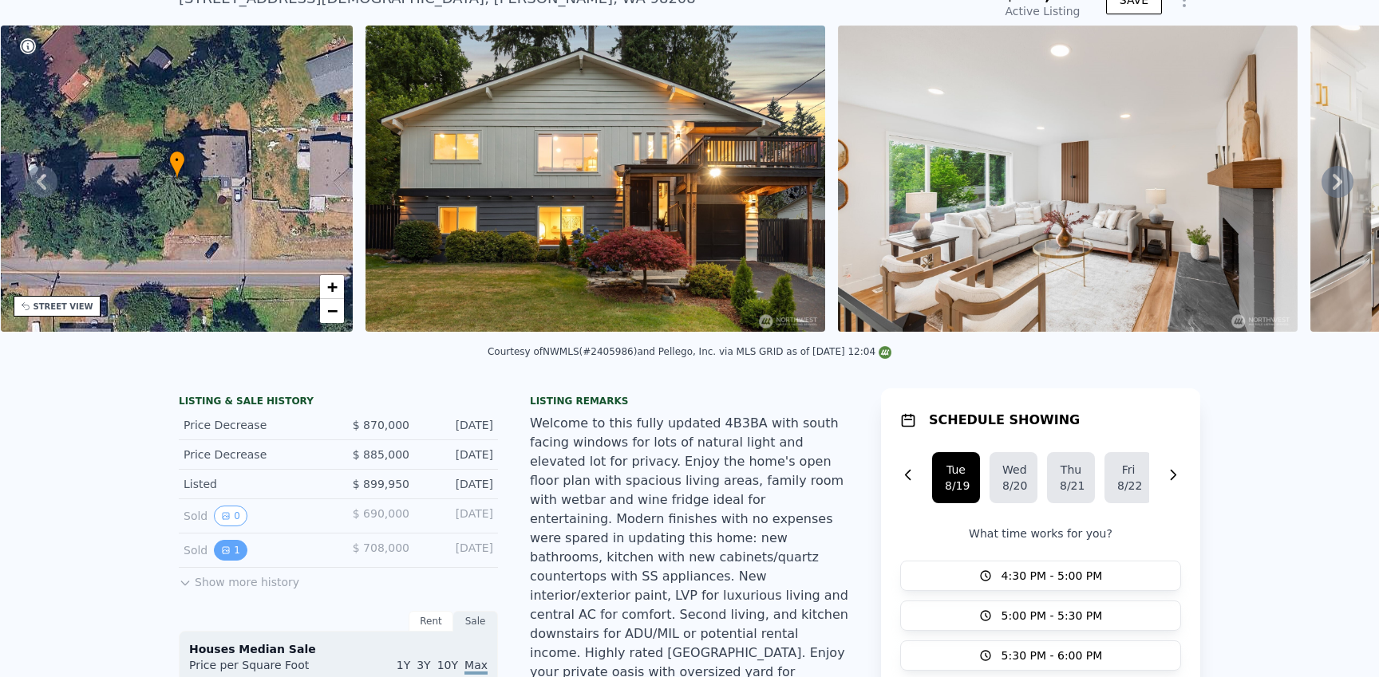
click at [233, 552] on button "1" at bounding box center [231, 550] width 34 height 21
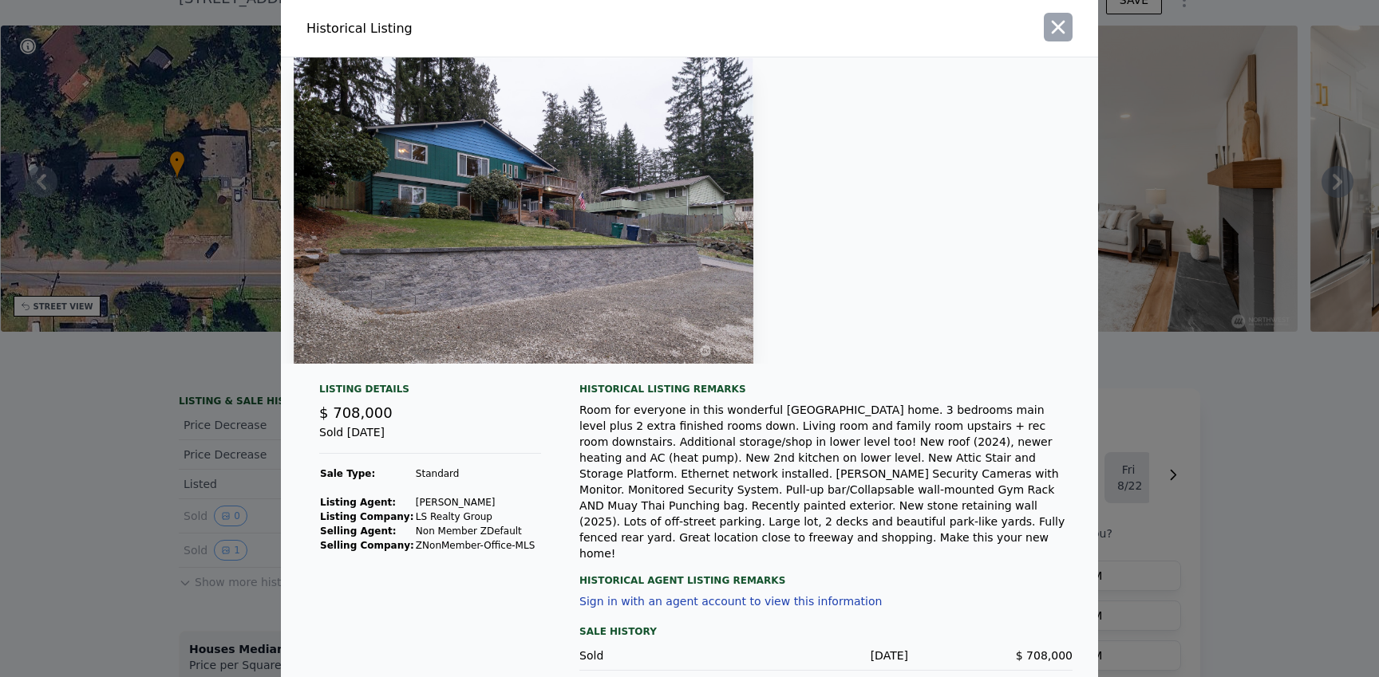
click at [1065, 26] on icon "button" at bounding box center [1058, 27] width 22 height 22
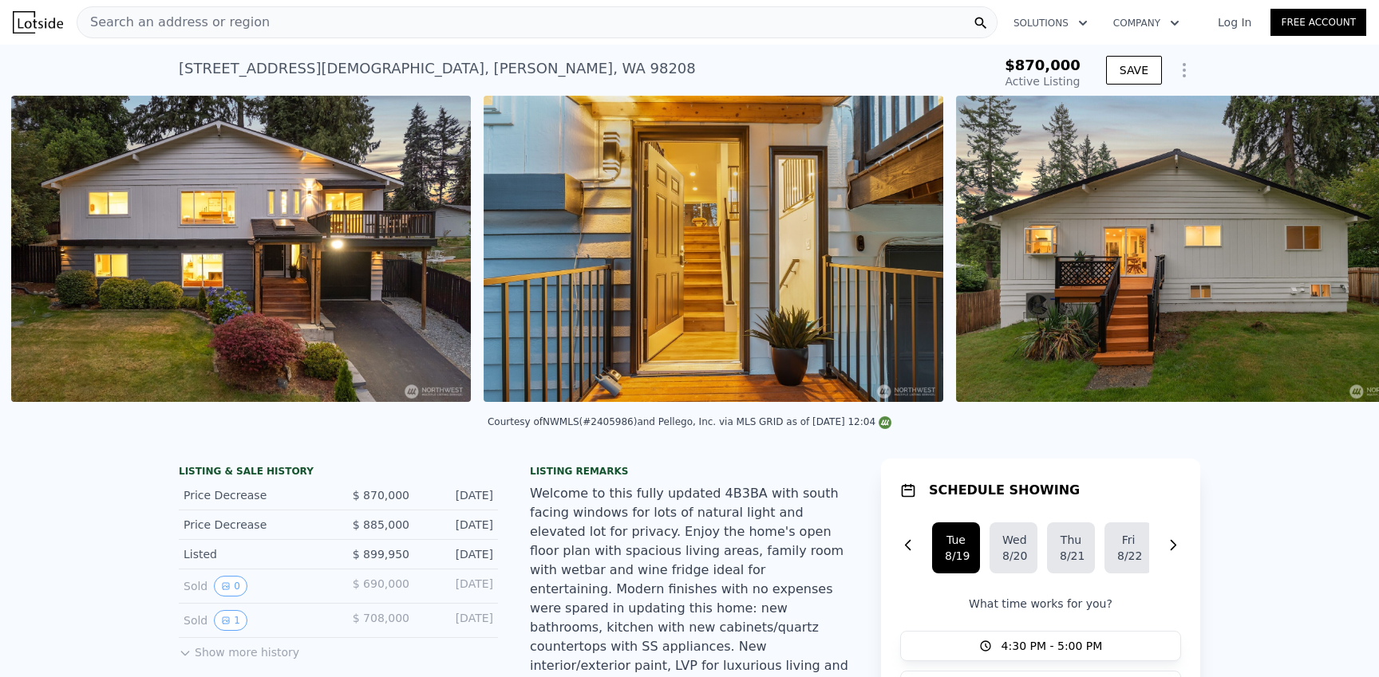
scroll to position [0, 15371]
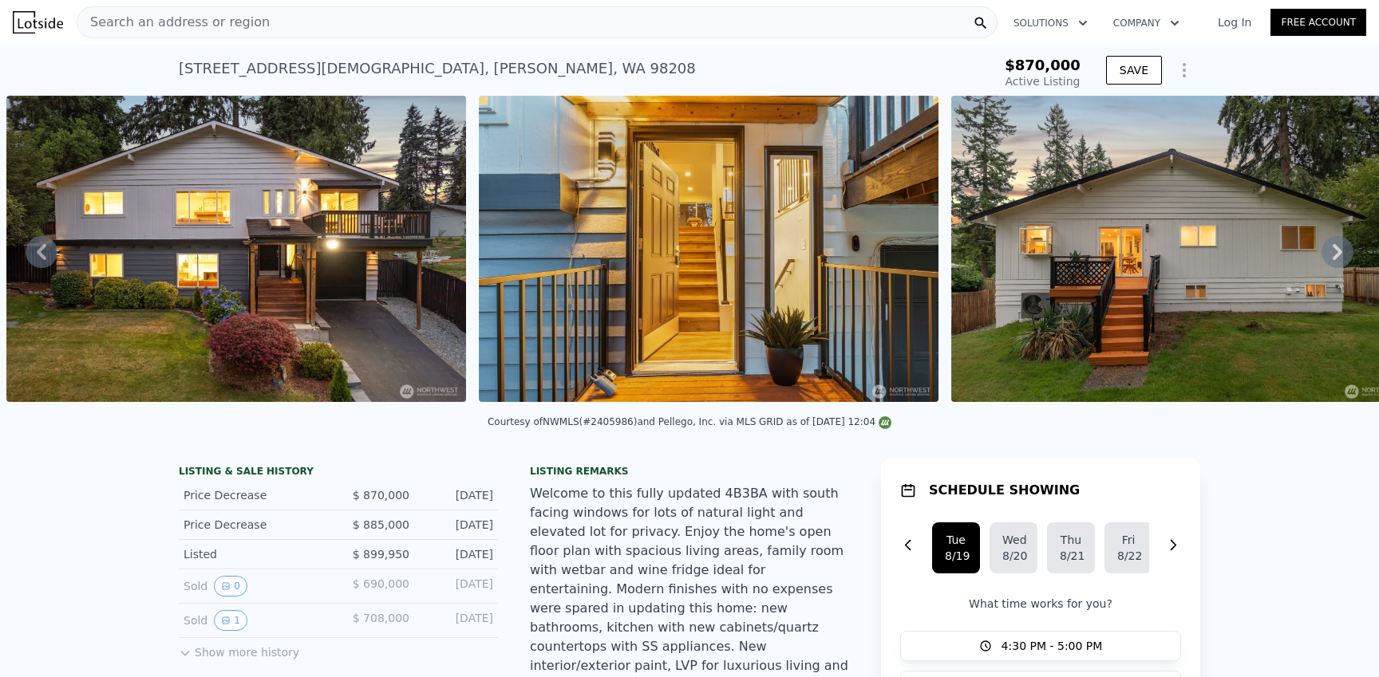
click at [1334, 249] on icon at bounding box center [1337, 252] width 32 height 32
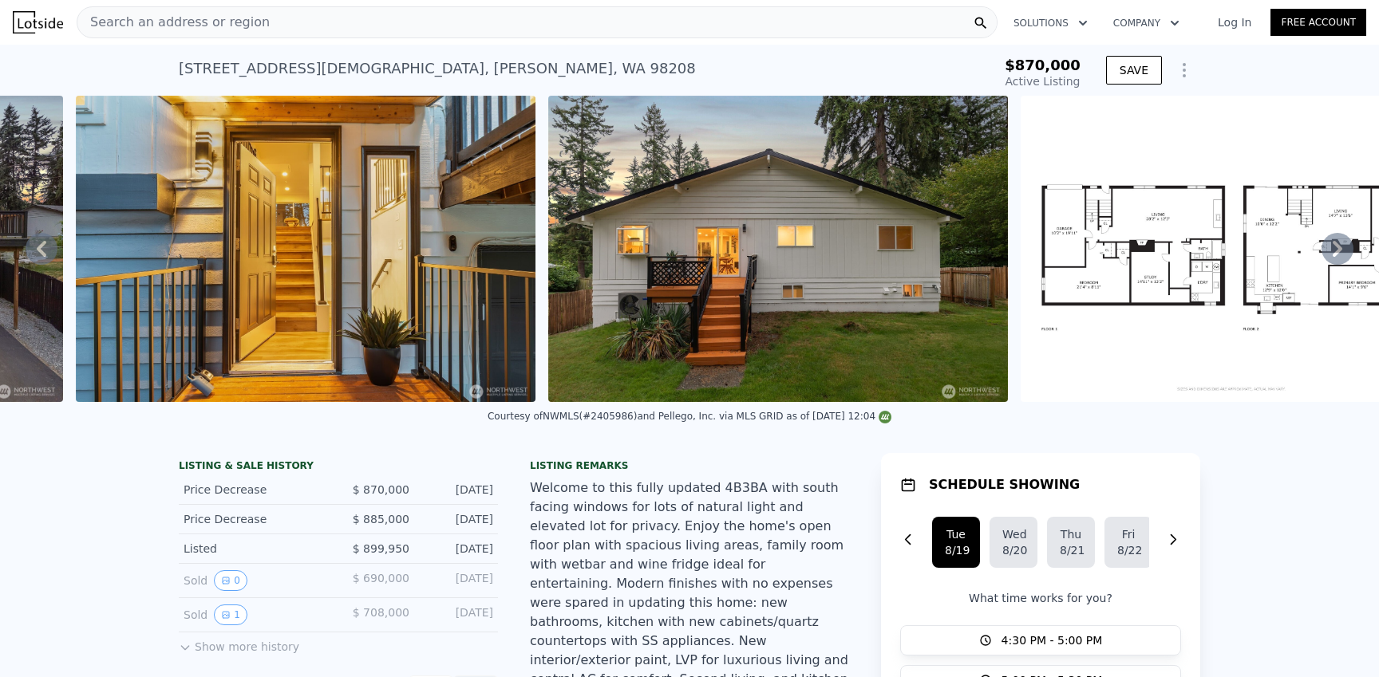
scroll to position [0, 15855]
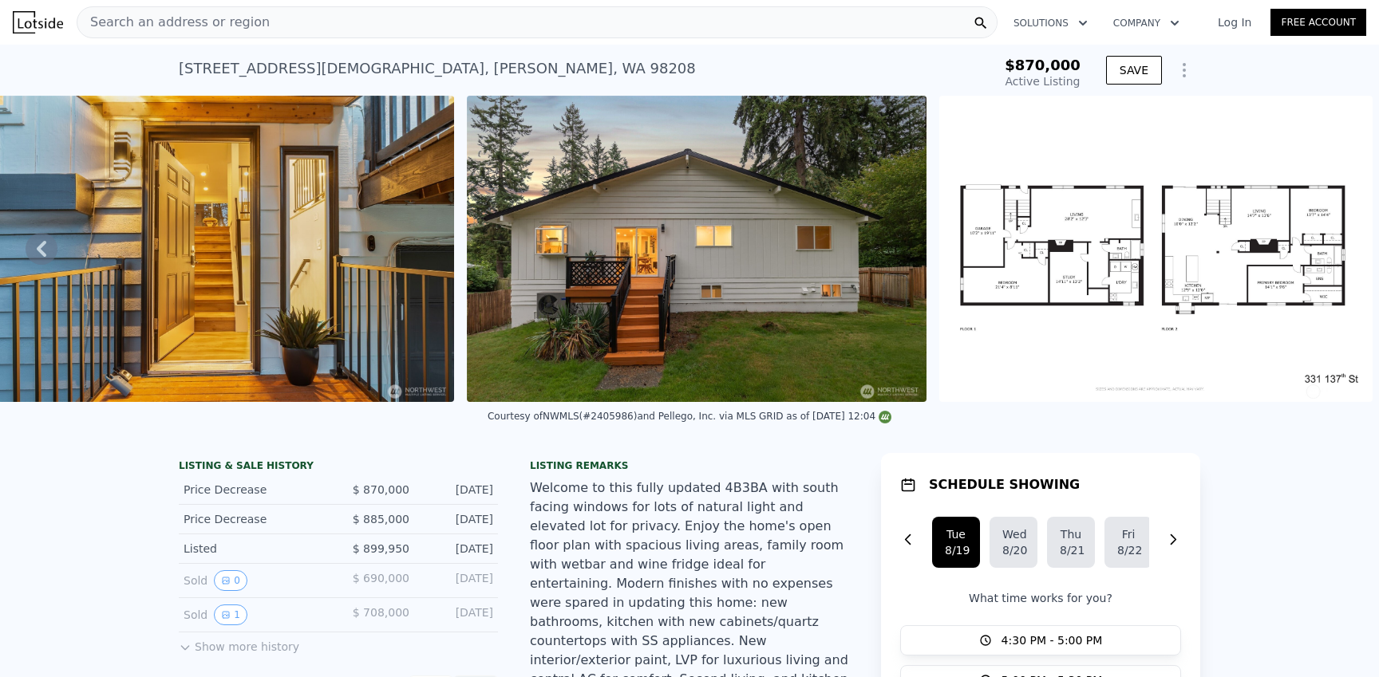
click at [254, 13] on div "Search an address or region" at bounding box center [537, 22] width 921 height 32
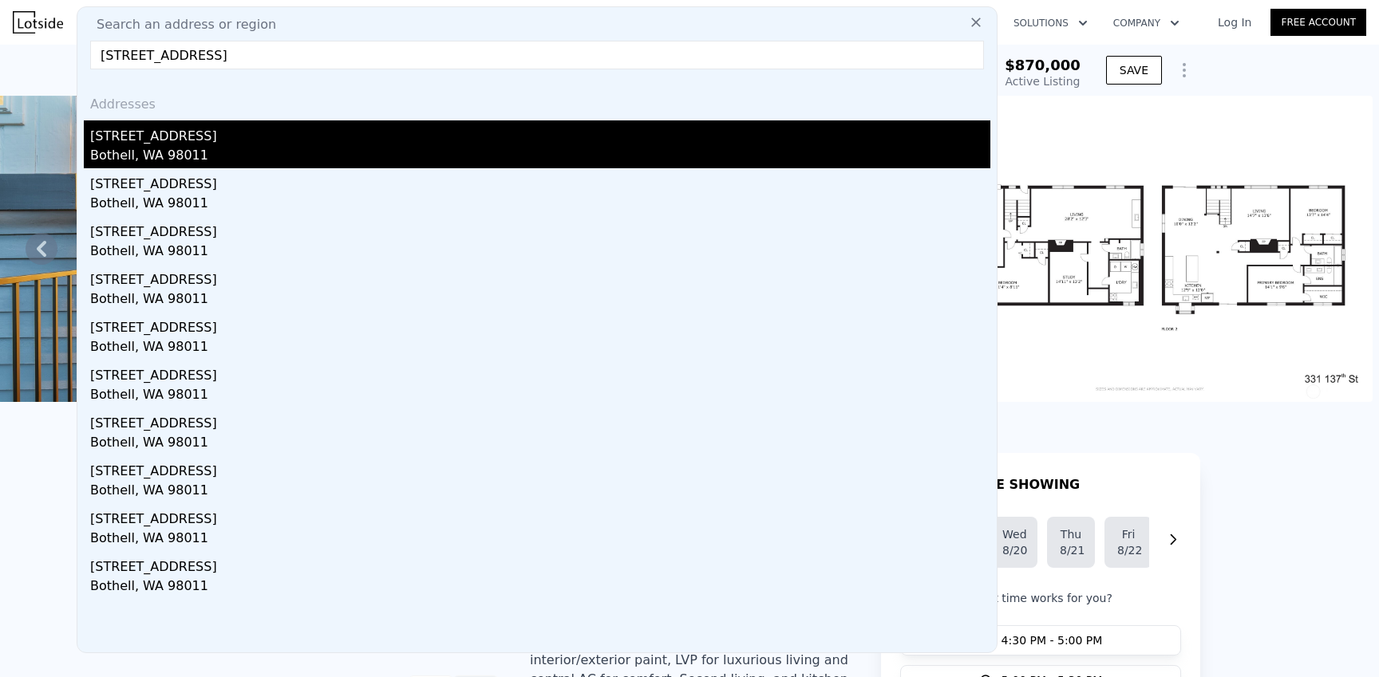
type input "[STREET_ADDRESS]"
click at [367, 146] on div "Bothell, WA 98011" at bounding box center [540, 157] width 900 height 22
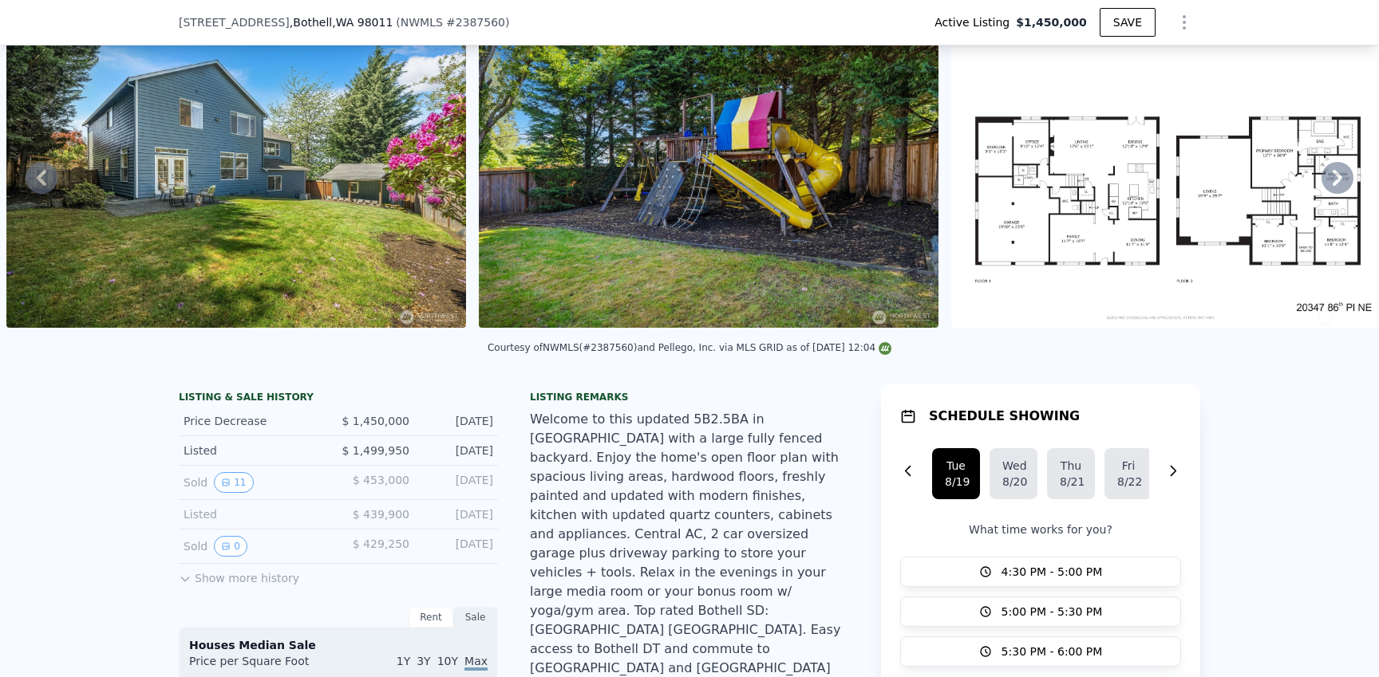
scroll to position [166, 0]
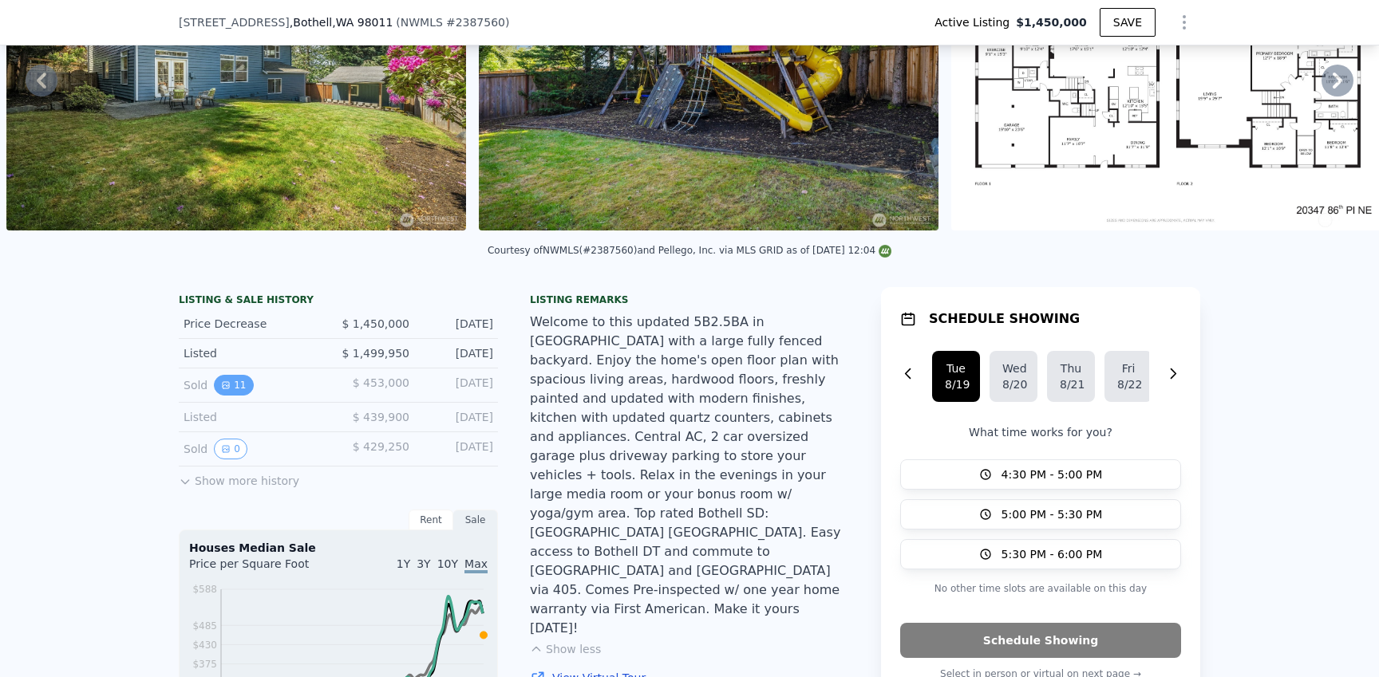
click at [243, 382] on button "11" at bounding box center [233, 385] width 39 height 21
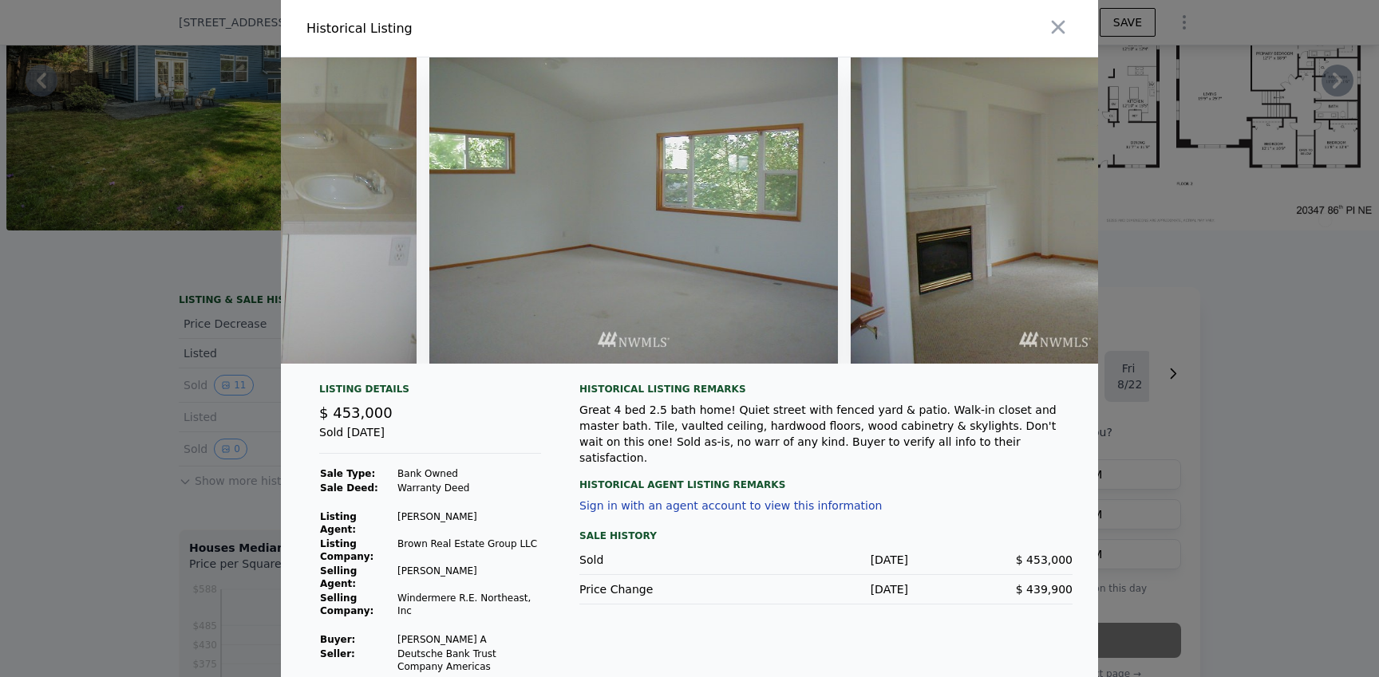
scroll to position [0, 3843]
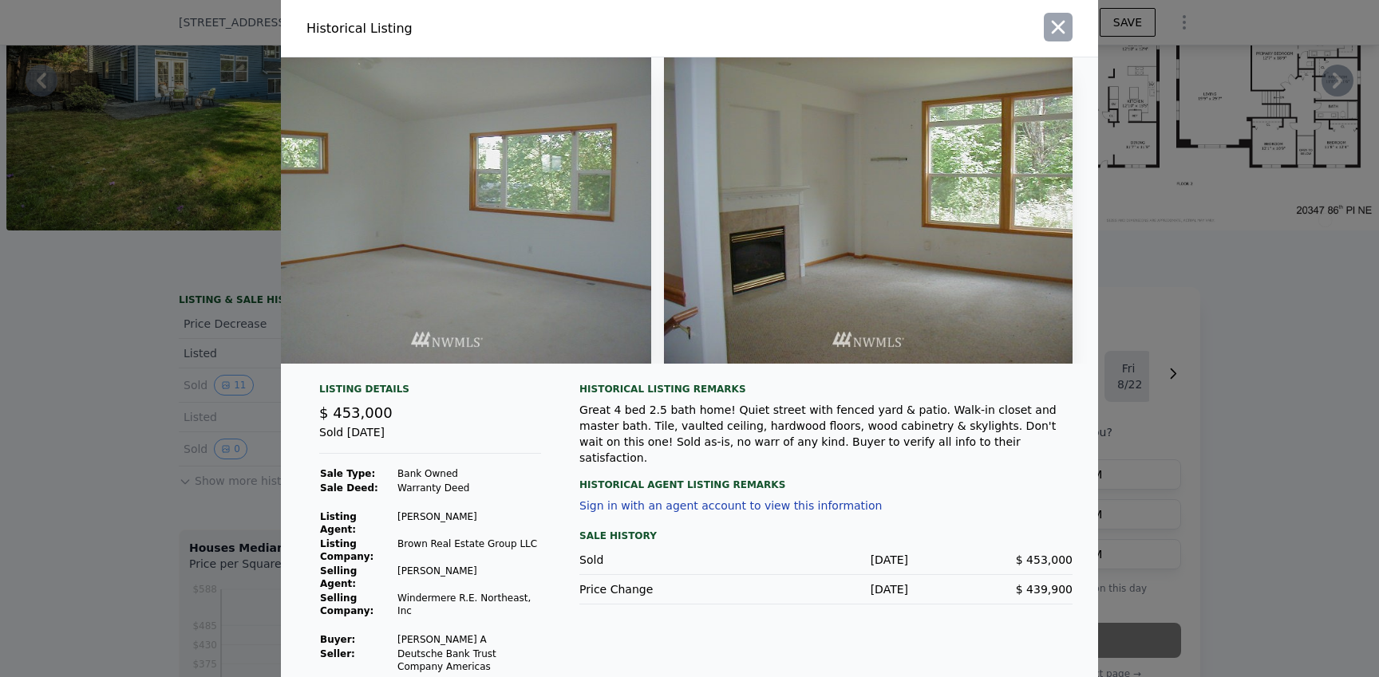
click at [1057, 28] on icon "button" at bounding box center [1059, 28] width 14 height 14
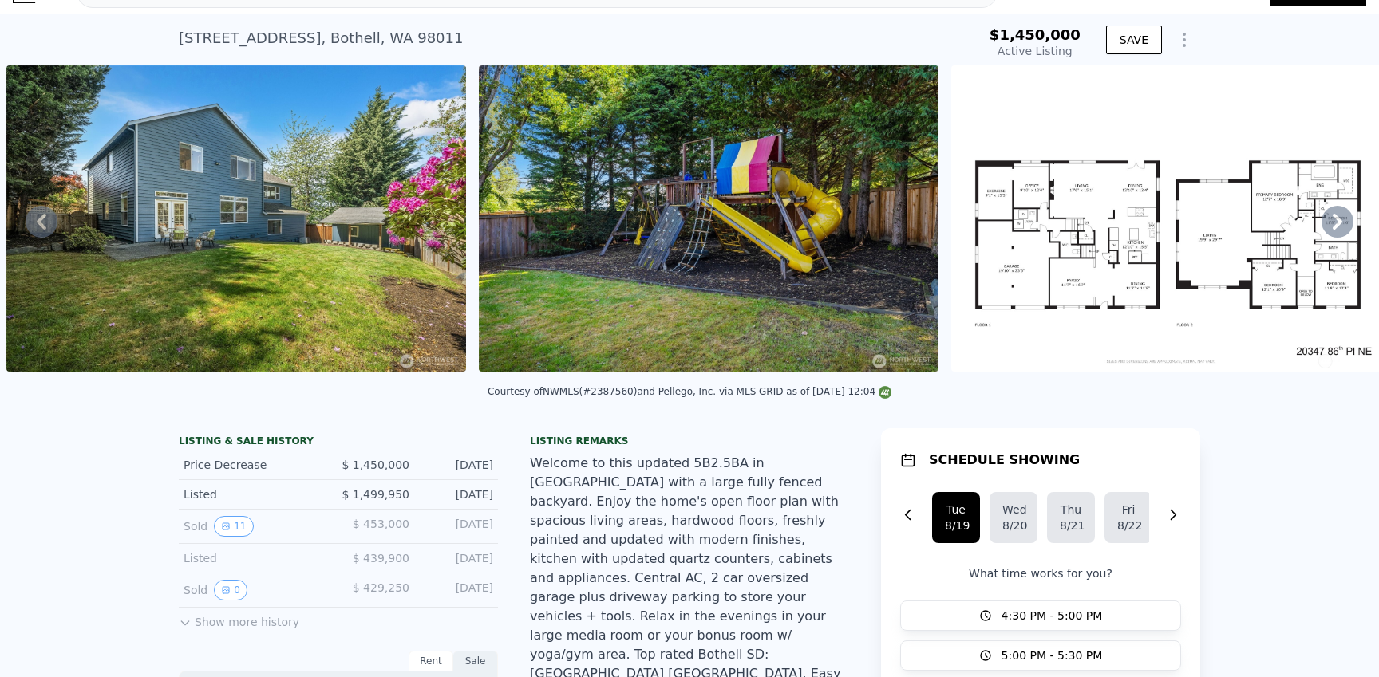
scroll to position [0, 0]
